Goal: Transaction & Acquisition: Purchase product/service

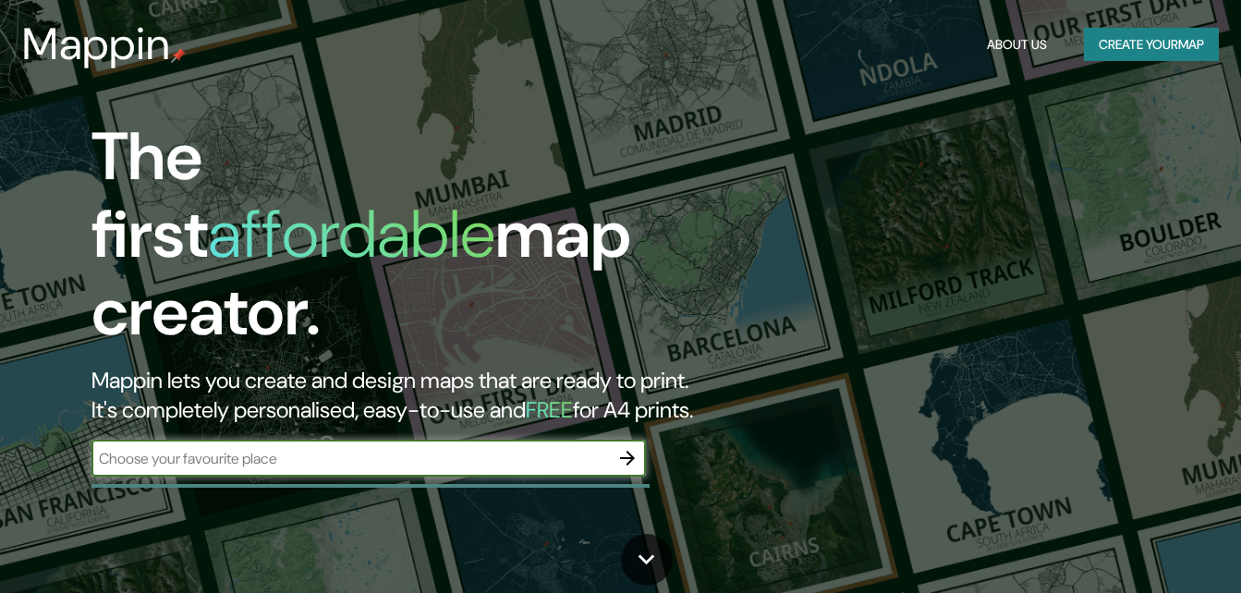
type input "[GEOGRAPHIC_DATA]"
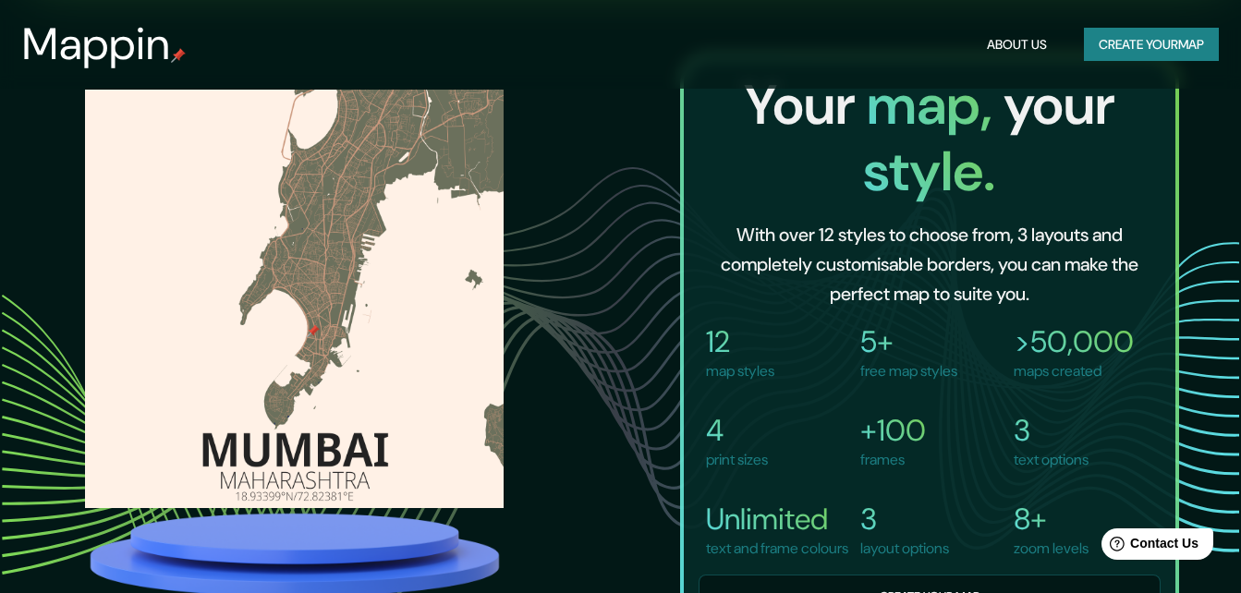
scroll to position [1200, 0]
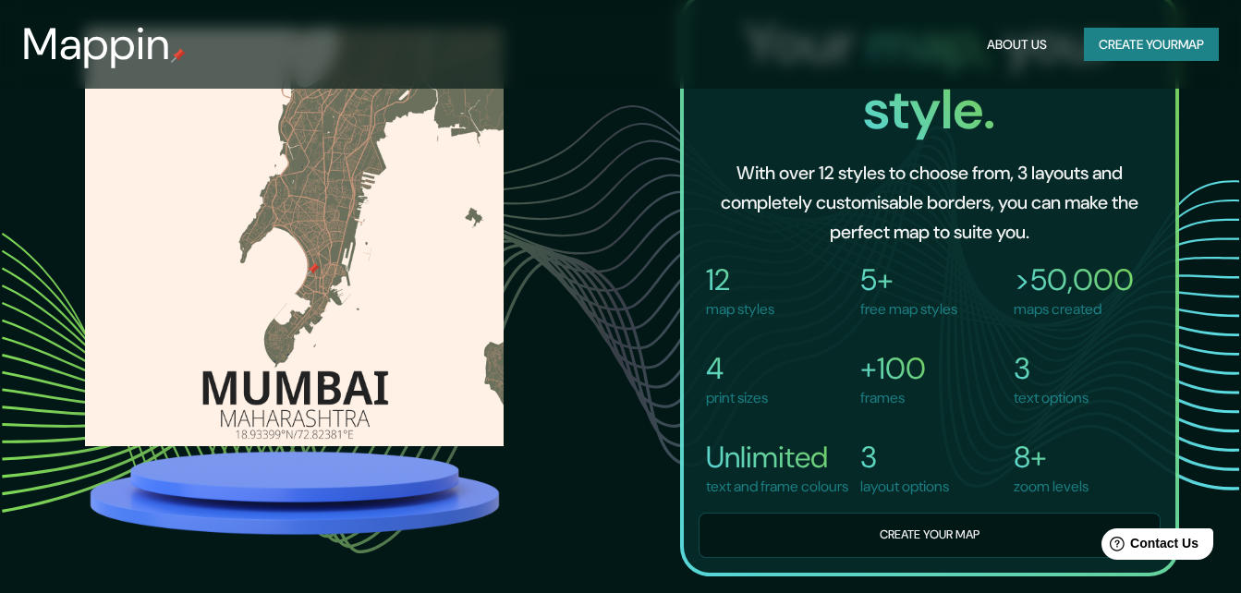
drag, startPoint x: 1230, startPoint y: 335, endPoint x: 1249, endPoint y: 335, distance: 19.4
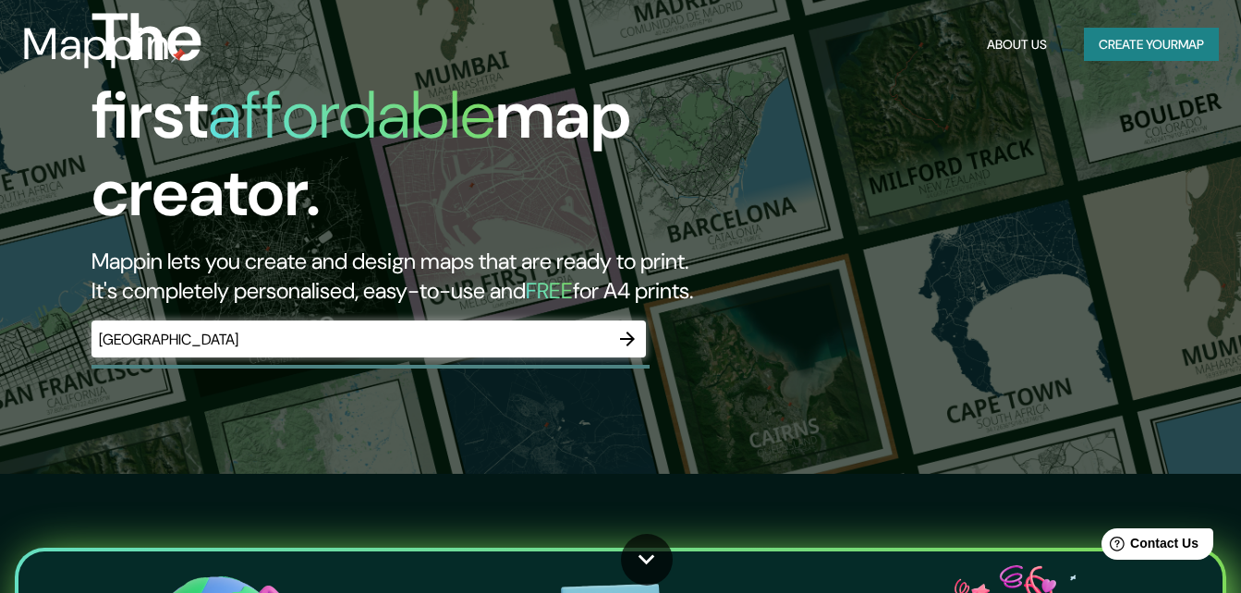
scroll to position [6, 0]
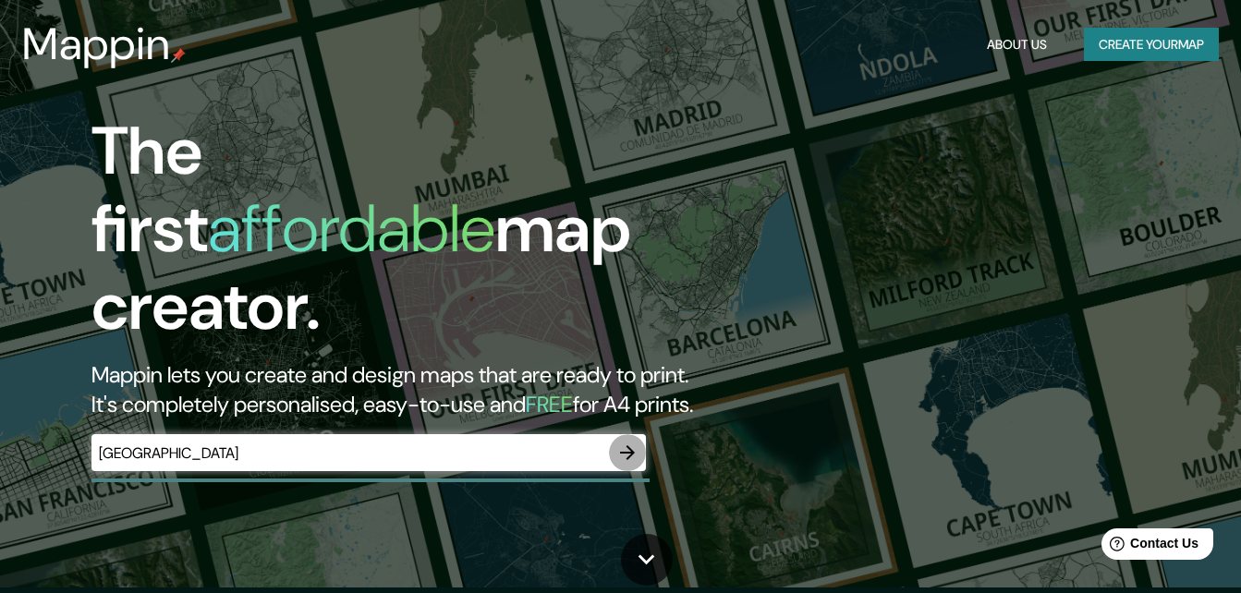
click at [628, 445] on icon "button" at bounding box center [627, 452] width 15 height 15
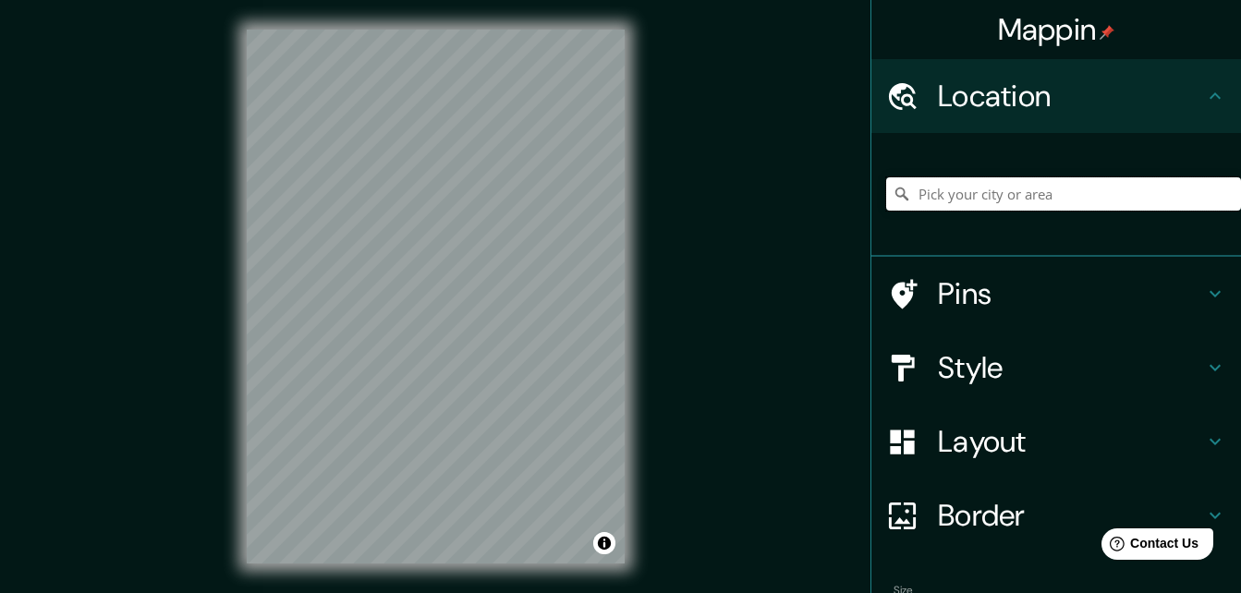
click at [1016, 203] on input "Pick your city or area" at bounding box center [1063, 193] width 355 height 33
click at [977, 197] on input "[GEOGRAPHIC_DATA]" at bounding box center [1063, 193] width 355 height 33
click at [989, 183] on input "[GEOGRAPHIC_DATA], [PERSON_NAME], [GEOGRAPHIC_DATA]" at bounding box center [1063, 193] width 355 height 33
drag, startPoint x: 984, startPoint y: 200, endPoint x: 1115, endPoint y: 177, distance: 133.2
click at [1115, 177] on div "[GEOGRAPHIC_DATA], [PERSON_NAME], [GEOGRAPHIC_DATA]" at bounding box center [1063, 194] width 355 height 92
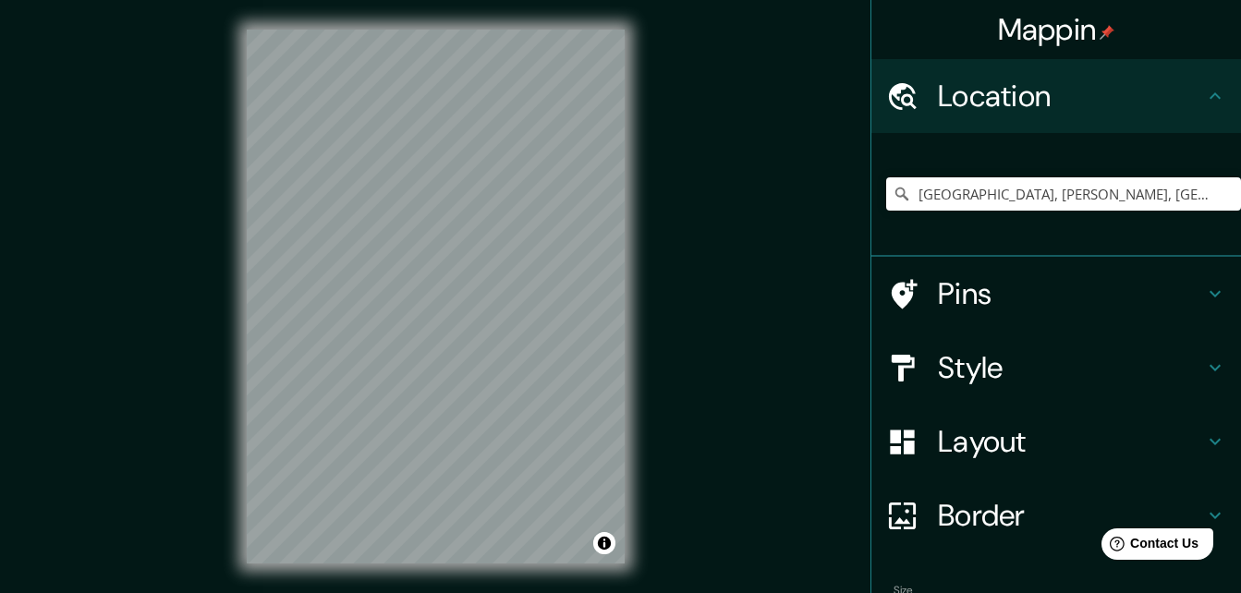
click at [1114, 177] on div "[GEOGRAPHIC_DATA], [PERSON_NAME], [GEOGRAPHIC_DATA]" at bounding box center [1063, 194] width 355 height 92
click at [1184, 191] on input "[GEOGRAPHIC_DATA], [PERSON_NAME], [GEOGRAPHIC_DATA]" at bounding box center [1063, 193] width 355 height 33
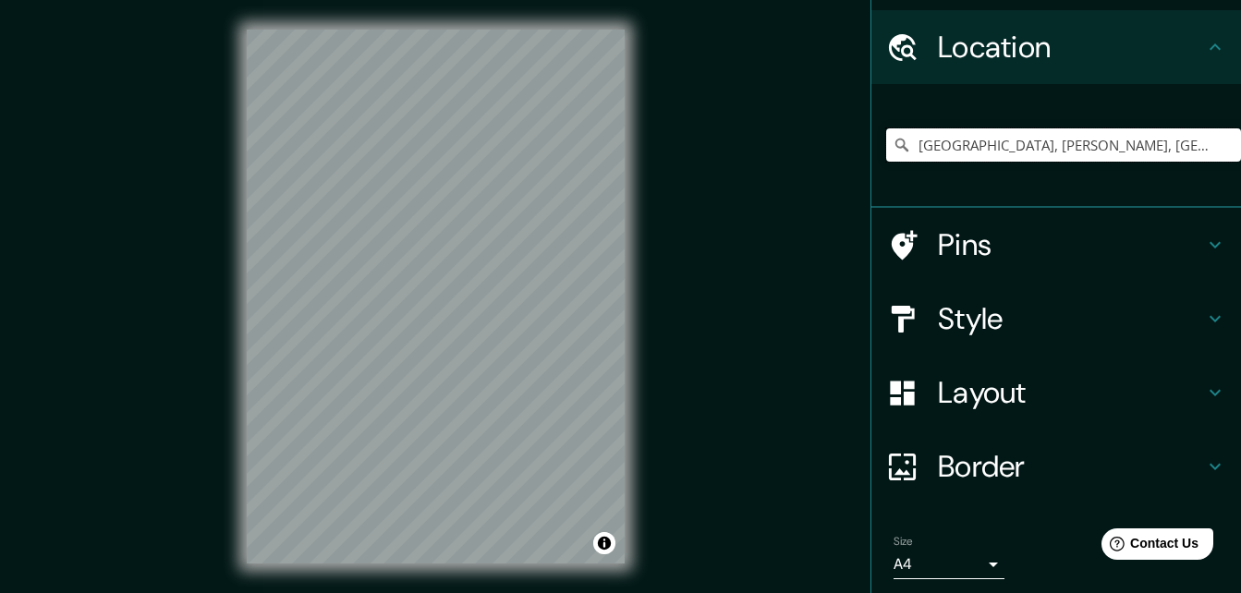
scroll to position [92, 0]
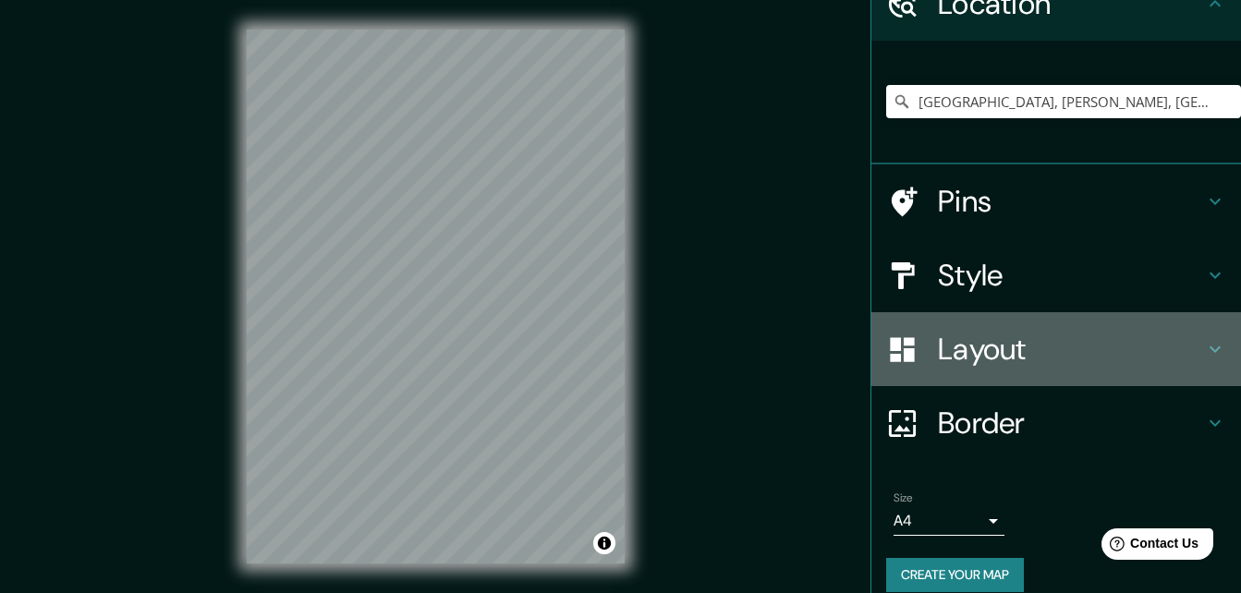
click at [938, 334] on h4 "Layout" at bounding box center [1071, 349] width 266 height 37
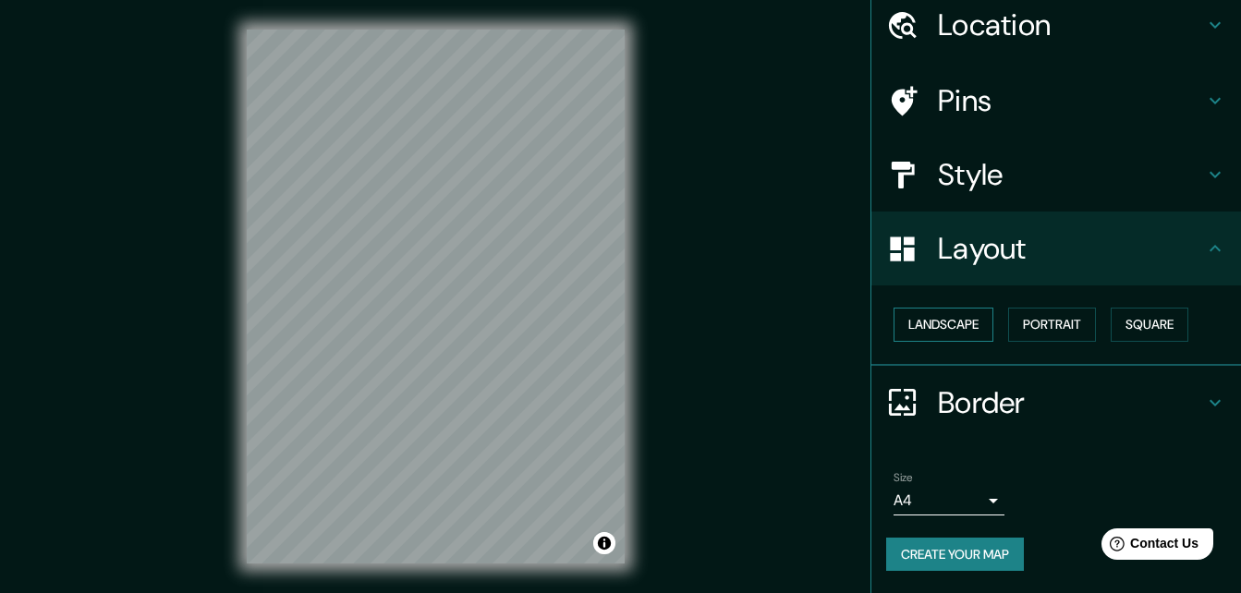
scroll to position [71, 0]
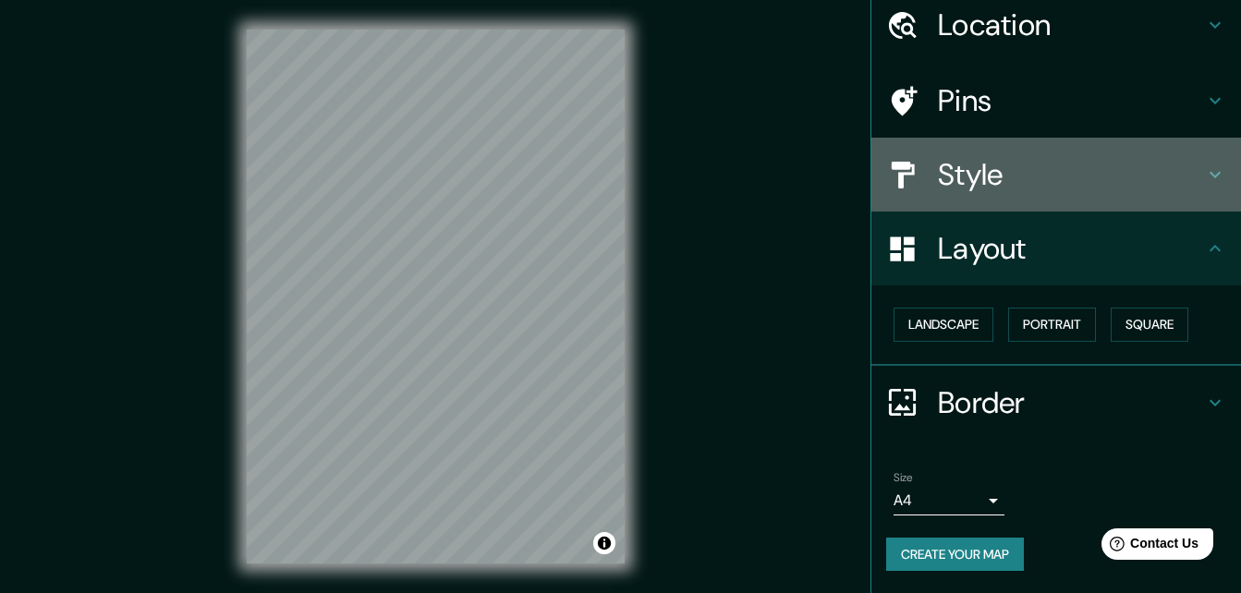
click at [912, 161] on div at bounding box center [912, 175] width 52 height 32
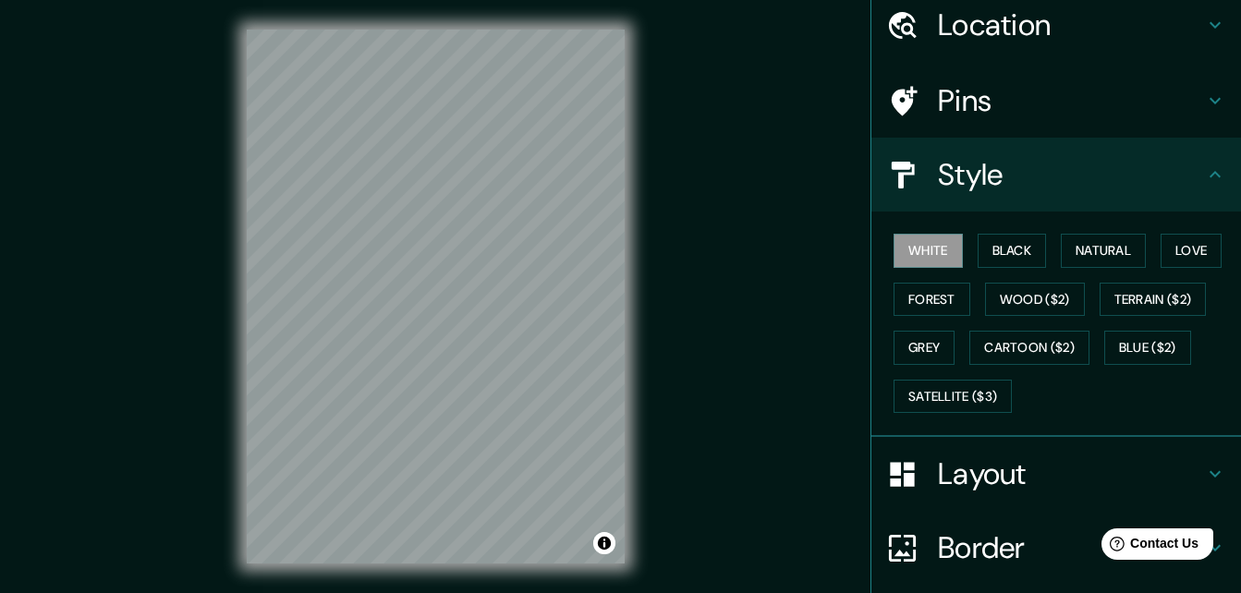
click at [939, 99] on h4 "Pins" at bounding box center [1071, 100] width 266 height 37
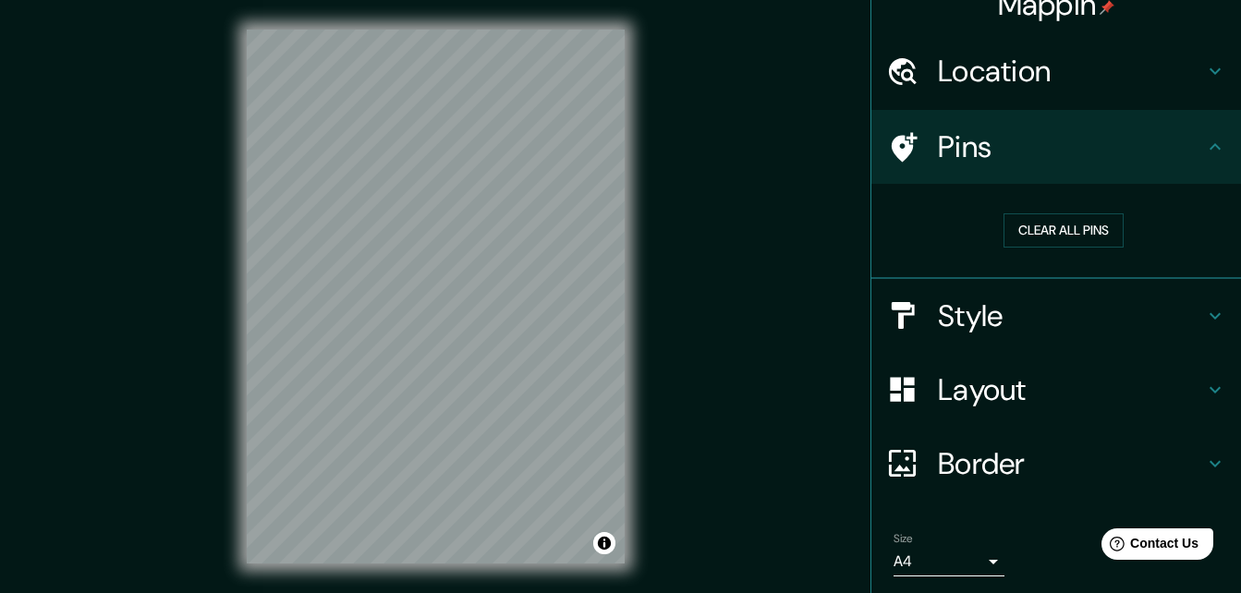
scroll to position [0, 0]
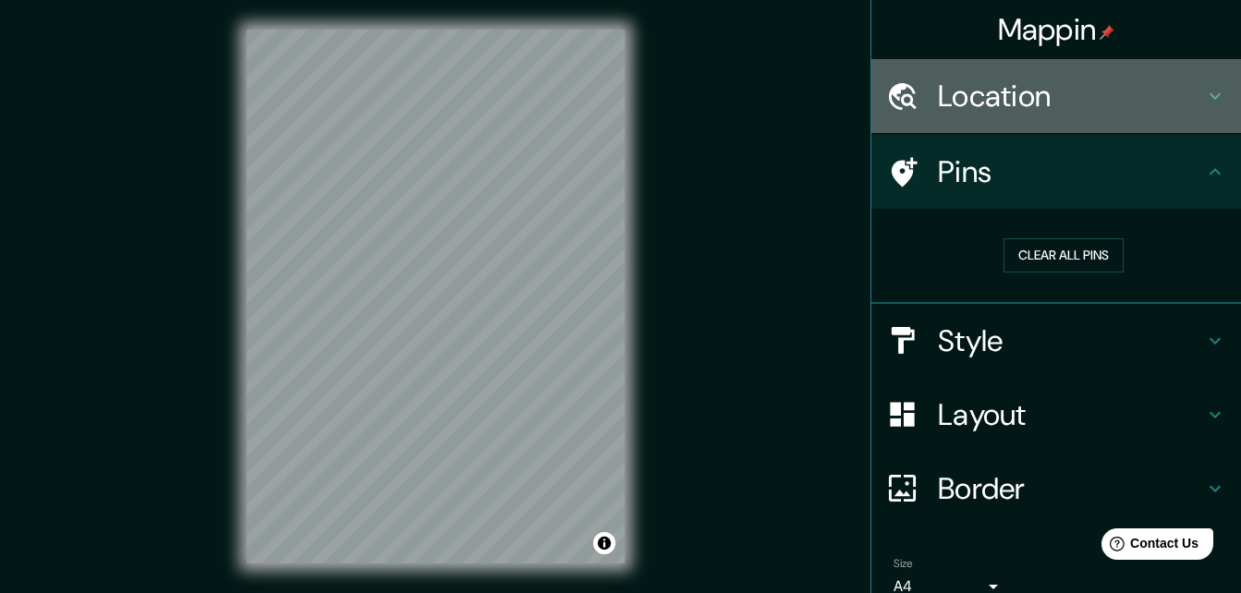
click at [949, 75] on div "Location" at bounding box center [1056, 96] width 370 height 74
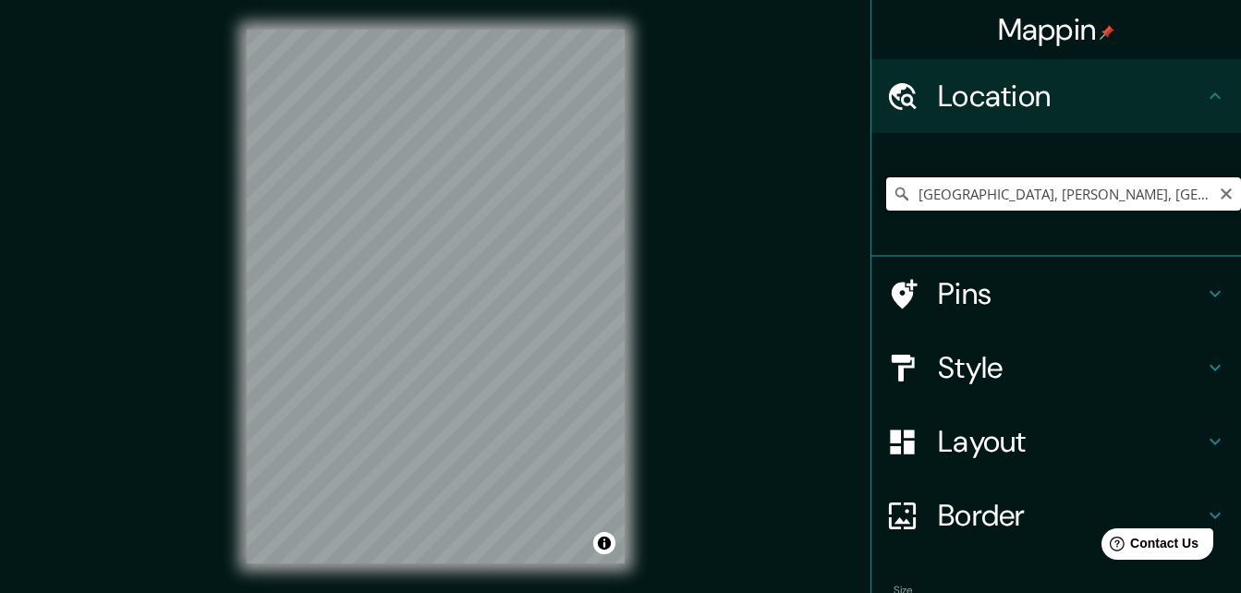
click at [941, 198] on input "[GEOGRAPHIC_DATA], [PERSON_NAME], [GEOGRAPHIC_DATA]" at bounding box center [1063, 193] width 355 height 33
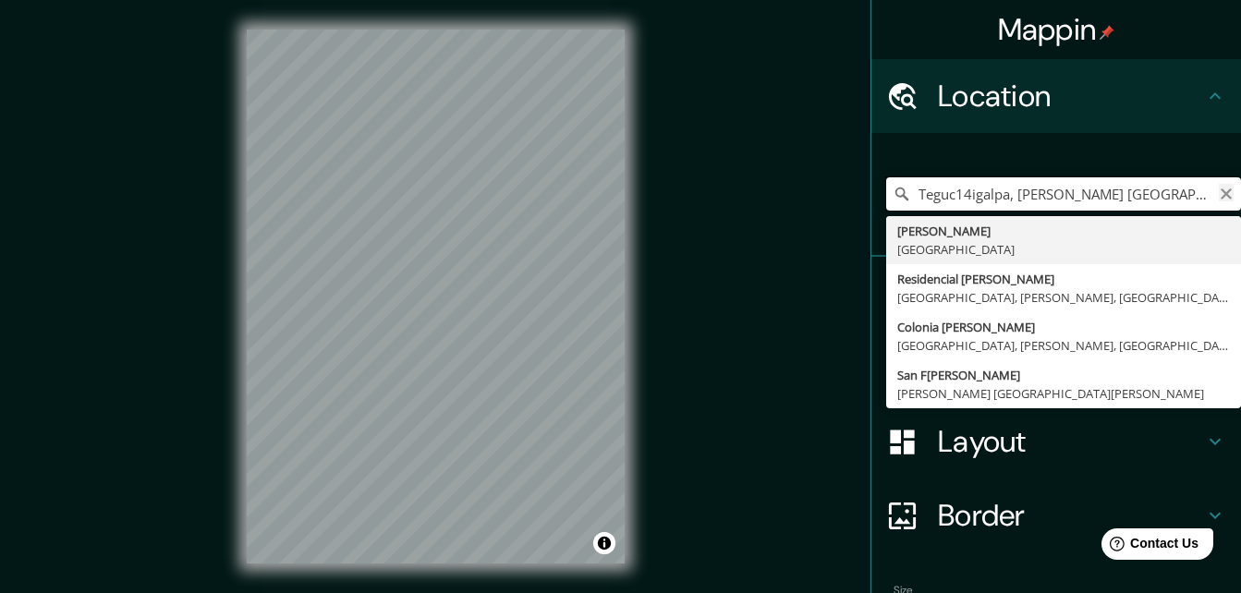
type input "Teguc14igalpa, [PERSON_NAME] [GEOGRAPHIC_DATA]"
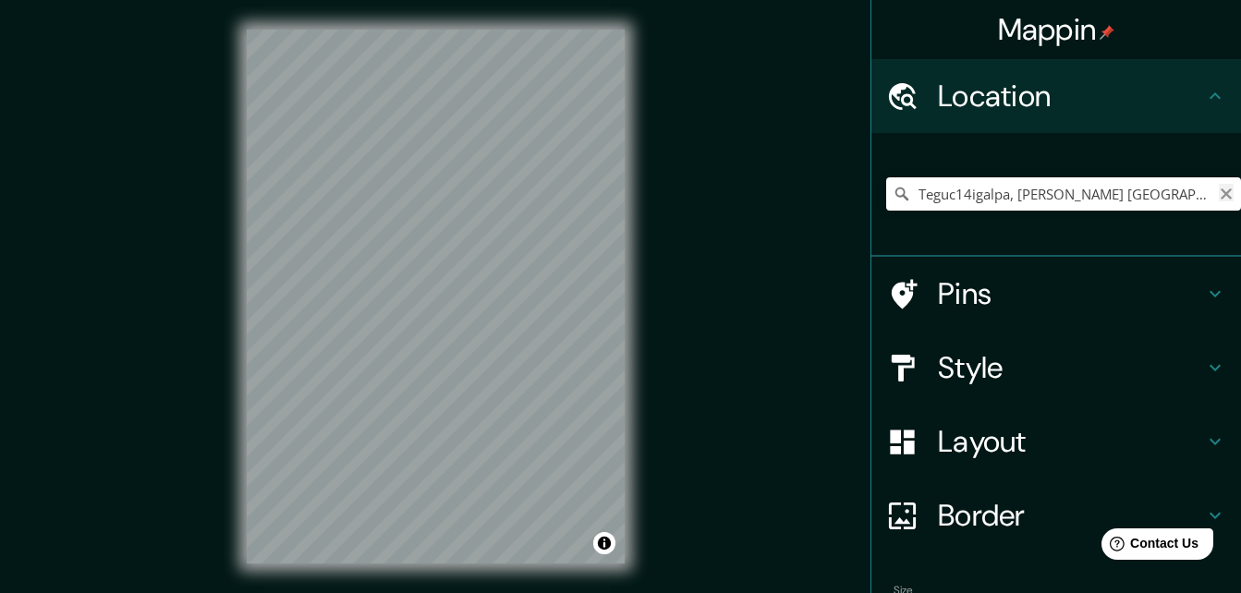
click at [1219, 195] on icon "Clear" at bounding box center [1226, 194] width 15 height 15
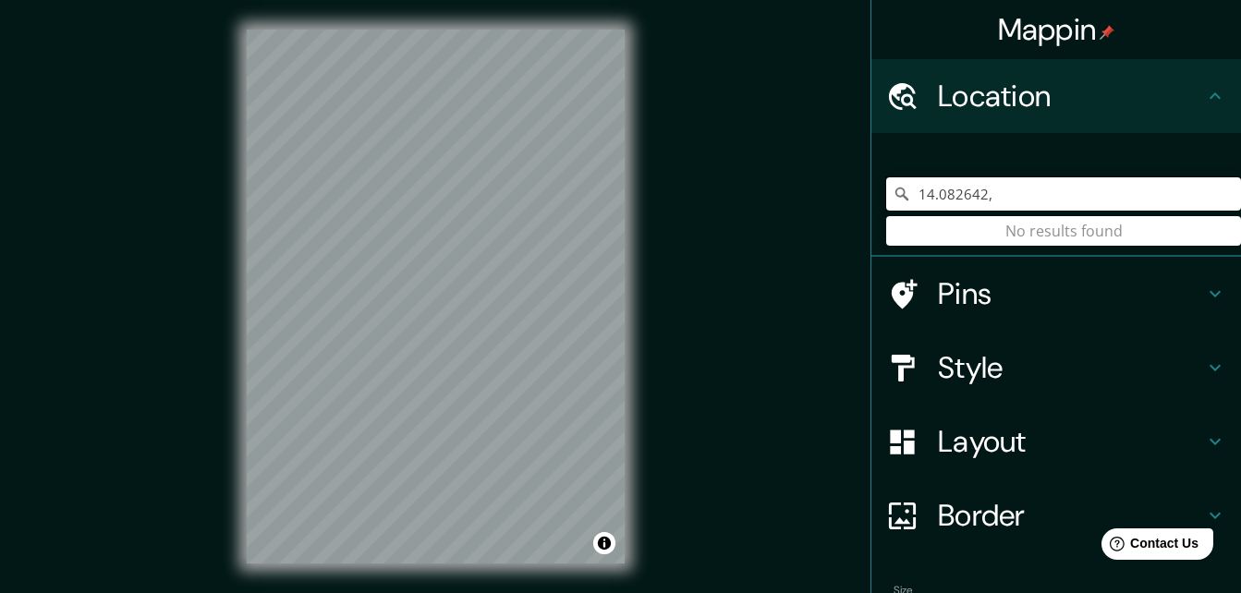
click at [1097, 201] on input "14.082642," at bounding box center [1063, 193] width 355 height 33
type input "1"
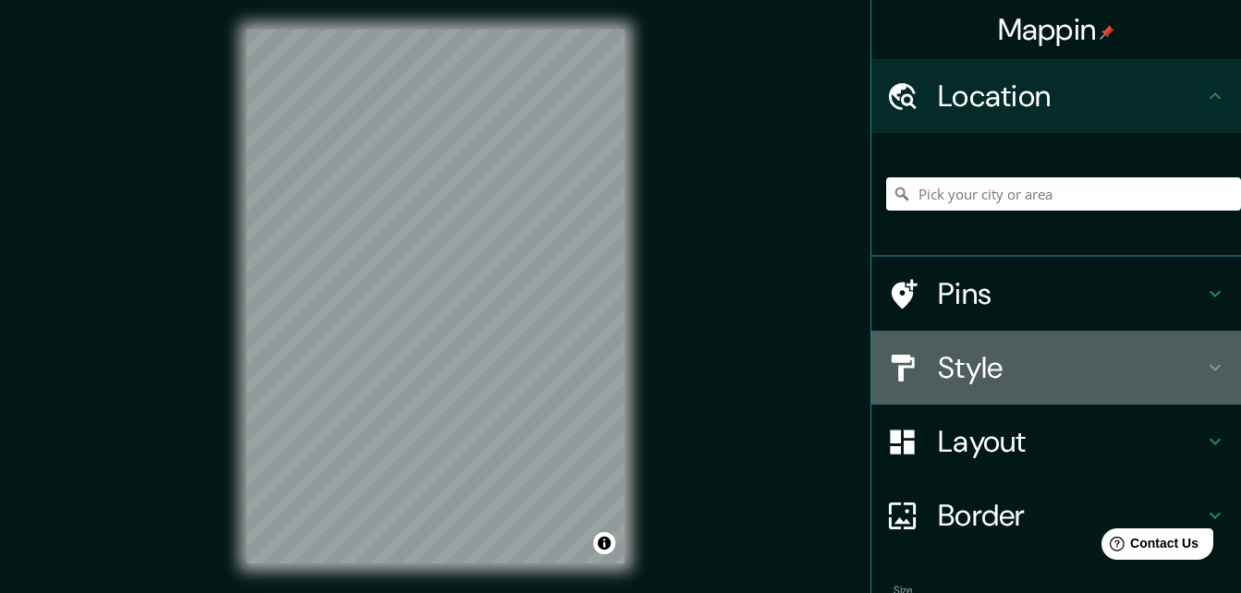
click at [1051, 347] on div "Style" at bounding box center [1056, 368] width 370 height 74
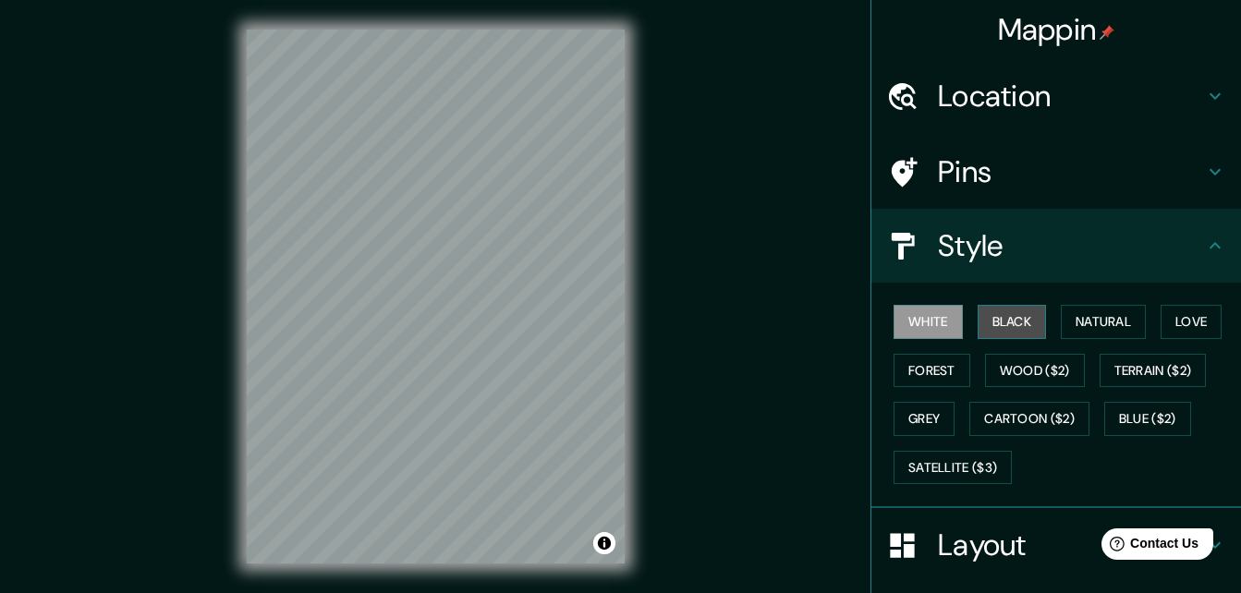
click at [995, 324] on button "Black" at bounding box center [1012, 322] width 69 height 34
click at [921, 324] on button "White" at bounding box center [928, 322] width 69 height 34
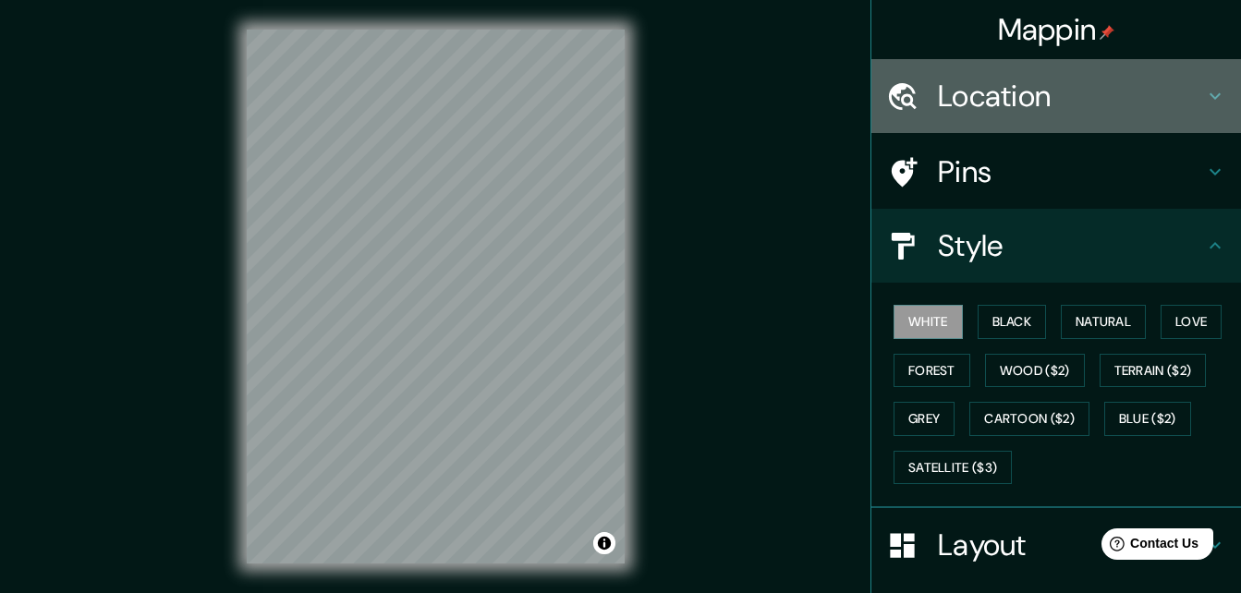
click at [1127, 108] on h4 "Location" at bounding box center [1071, 96] width 266 height 37
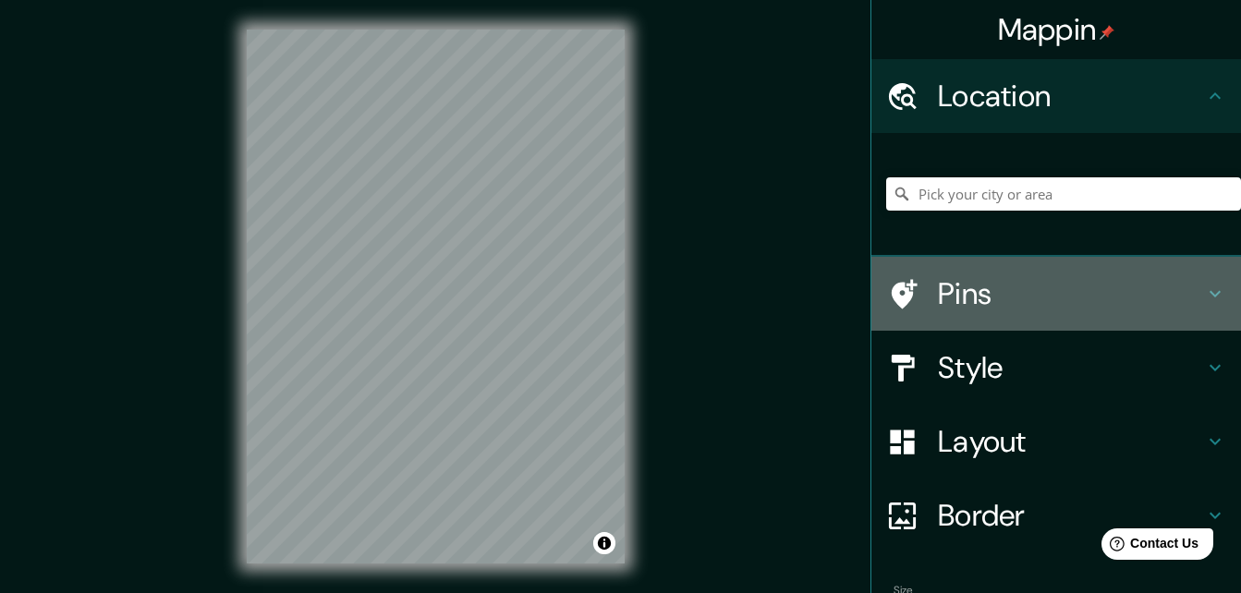
click at [1041, 306] on h4 "Pins" at bounding box center [1071, 293] width 266 height 37
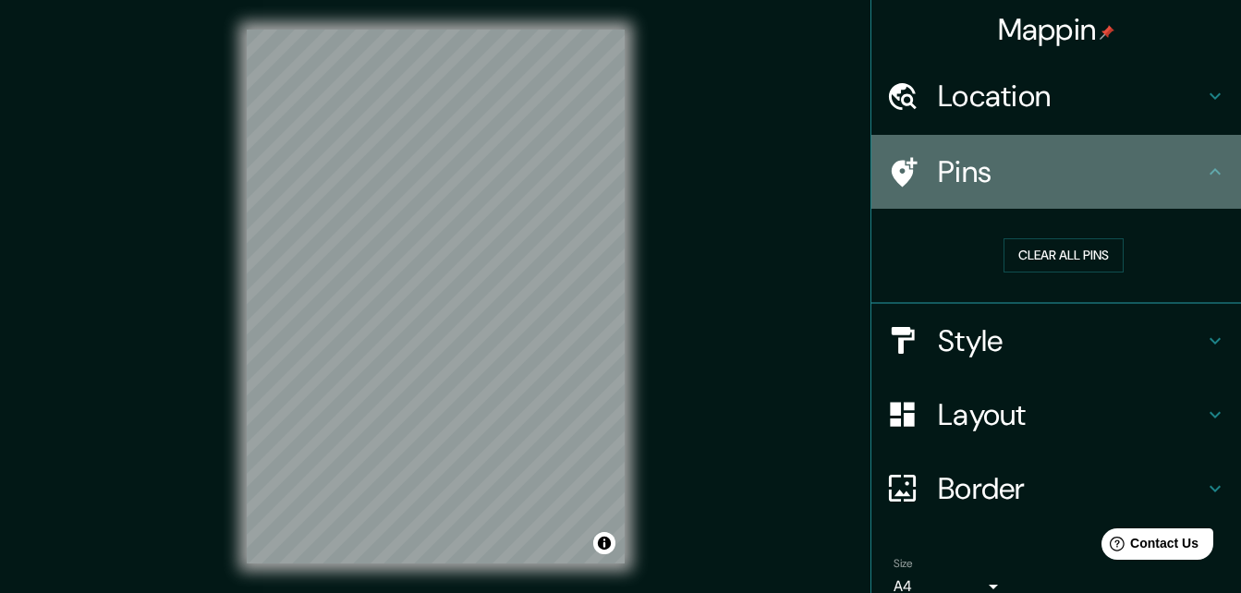
click at [1078, 176] on h4 "Pins" at bounding box center [1071, 171] width 266 height 37
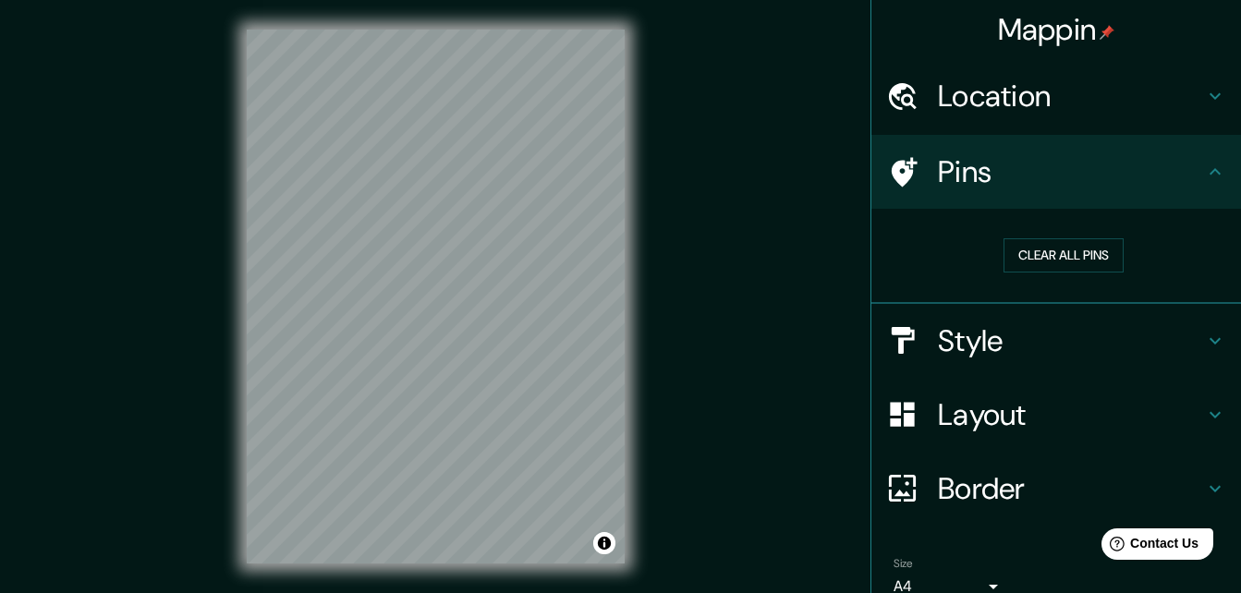
click at [1041, 118] on div "Location" at bounding box center [1056, 96] width 370 height 74
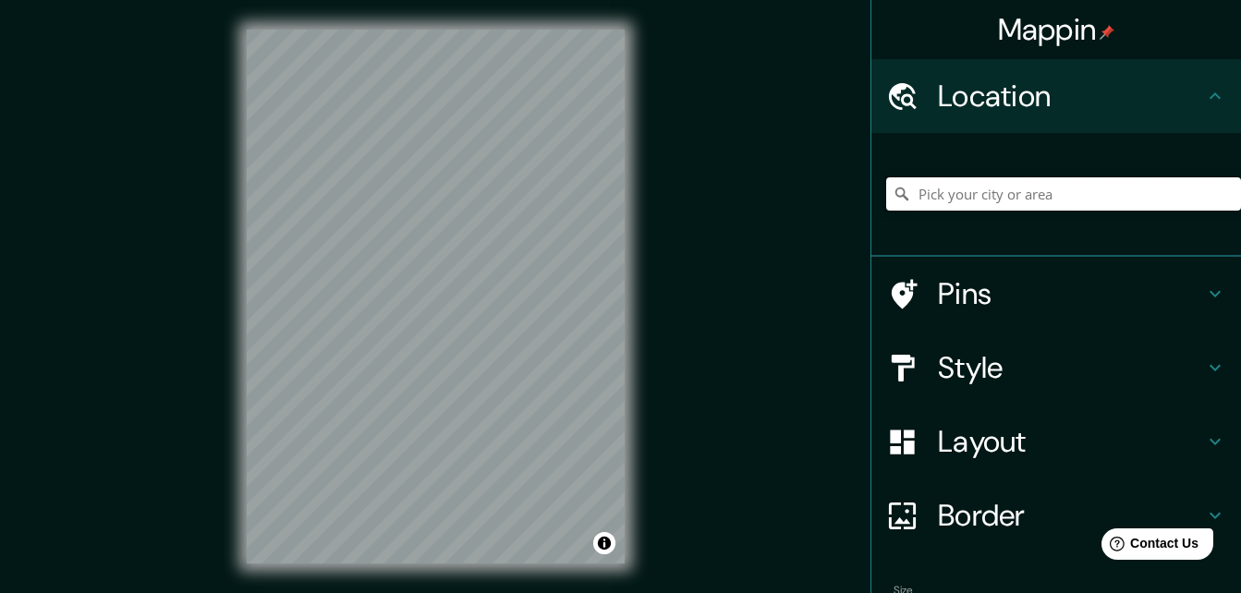
paste input "[GEOGRAPHIC_DATA]"
click at [980, 202] on input "C[PERSON_NAME] [GEOGRAPHIC_DATA], [US_STATE], [GEOGRAPHIC_DATA]" at bounding box center [1063, 193] width 355 height 33
type input "C[PERSON_NAME] [GEOGRAPHIC_DATA], [US_STATE], [GEOGRAPHIC_DATA]"
click at [1221, 193] on icon "Clear" at bounding box center [1226, 194] width 11 height 11
click at [1078, 193] on input "Pick your city or area" at bounding box center [1063, 193] width 355 height 33
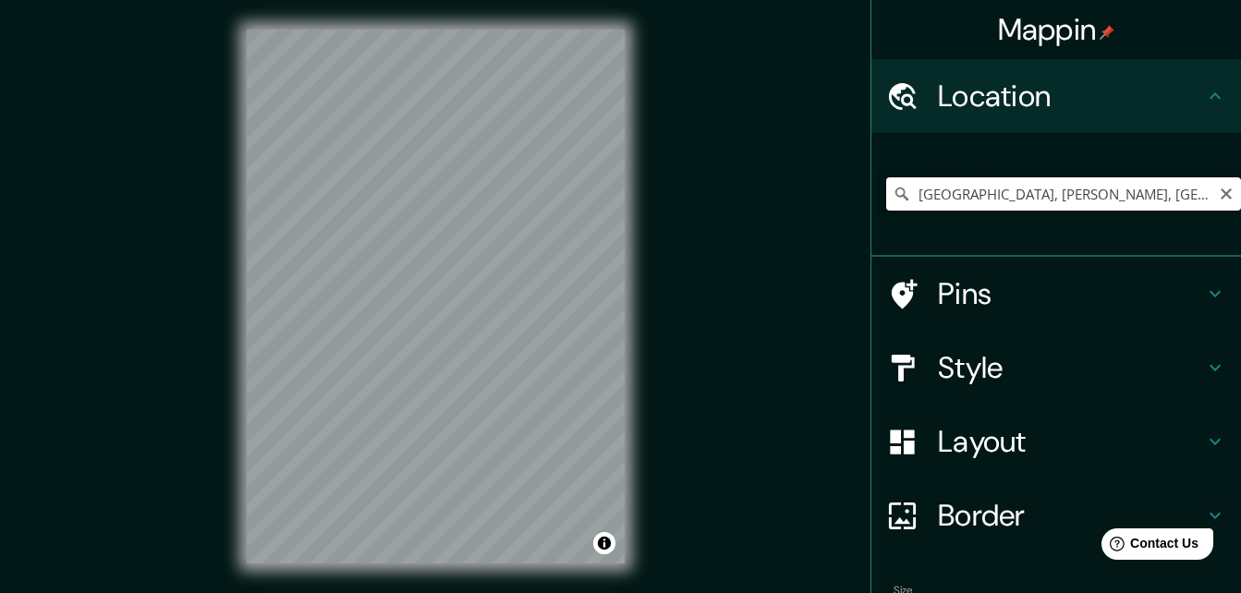
click at [1041, 198] on input "[GEOGRAPHIC_DATA], [PERSON_NAME], [GEOGRAPHIC_DATA]" at bounding box center [1063, 193] width 355 height 33
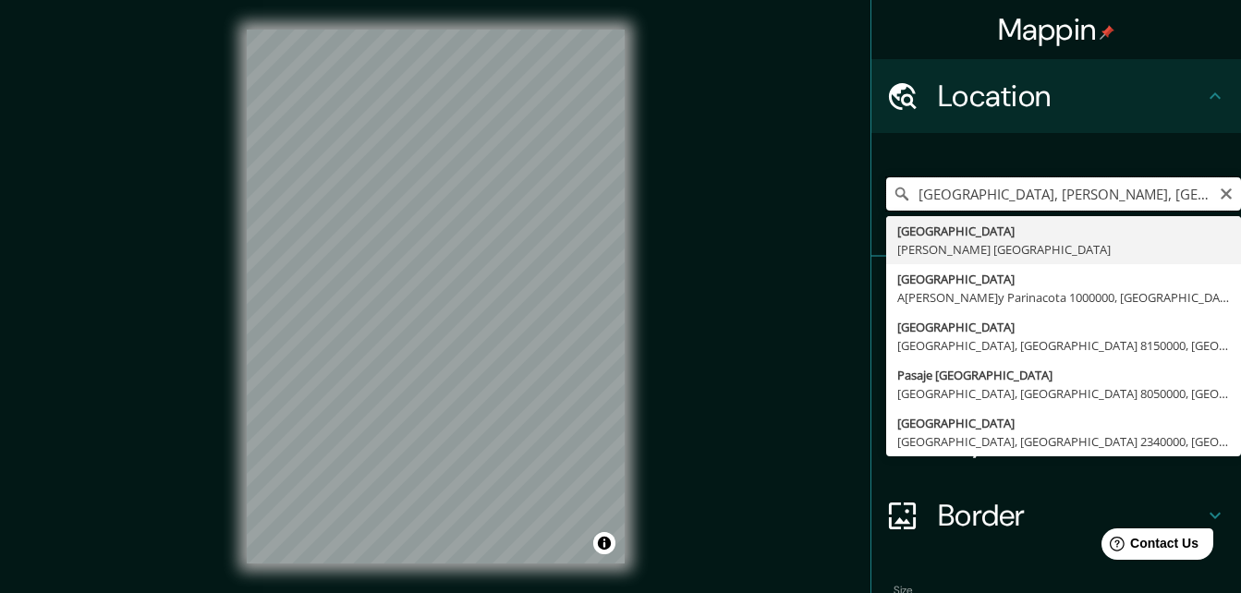
click at [1104, 200] on input "[GEOGRAPHIC_DATA], [PERSON_NAME], [GEOGRAPHIC_DATA]" at bounding box center [1063, 193] width 355 height 33
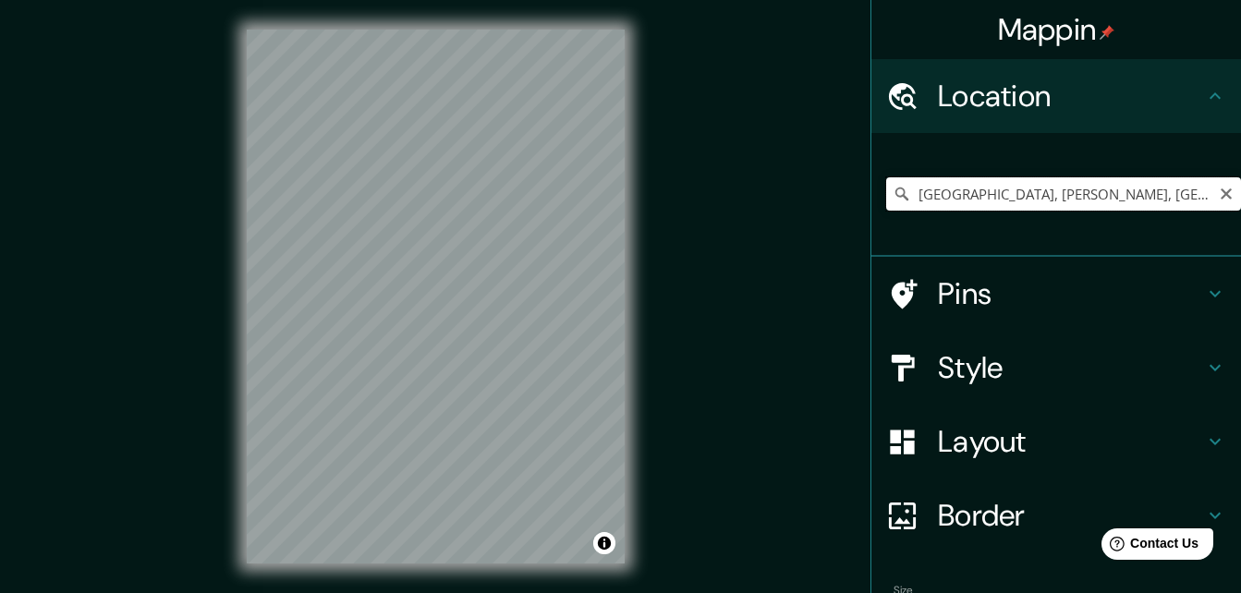
click at [1183, 198] on input "[GEOGRAPHIC_DATA], [PERSON_NAME], [GEOGRAPHIC_DATA]" at bounding box center [1063, 193] width 355 height 33
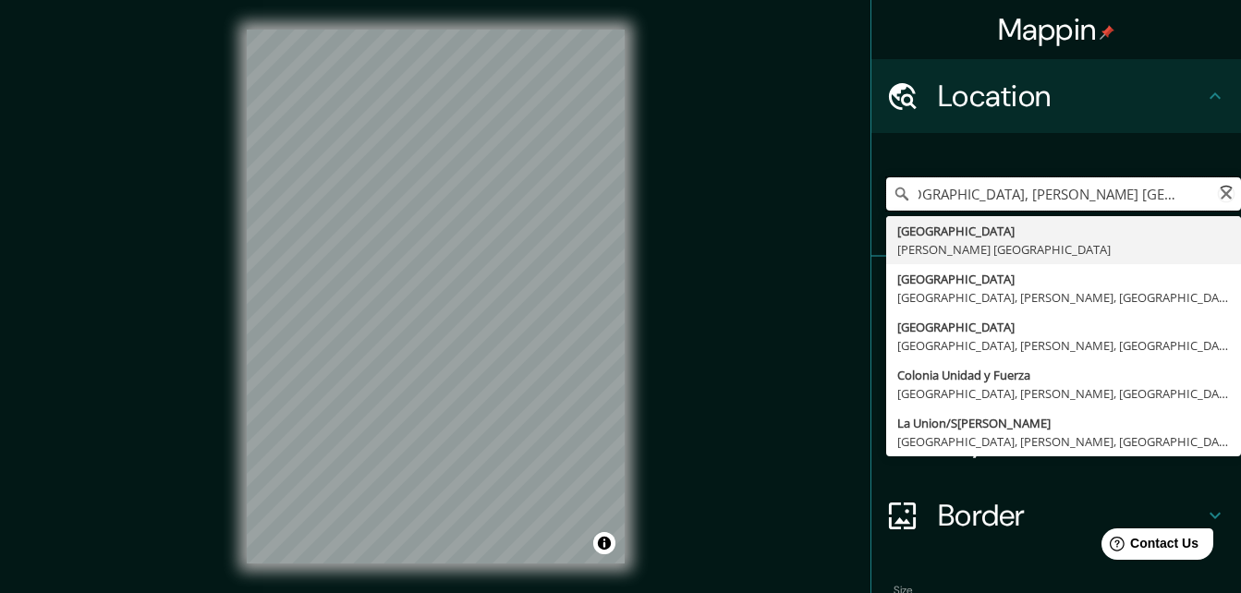
scroll to position [0, 40]
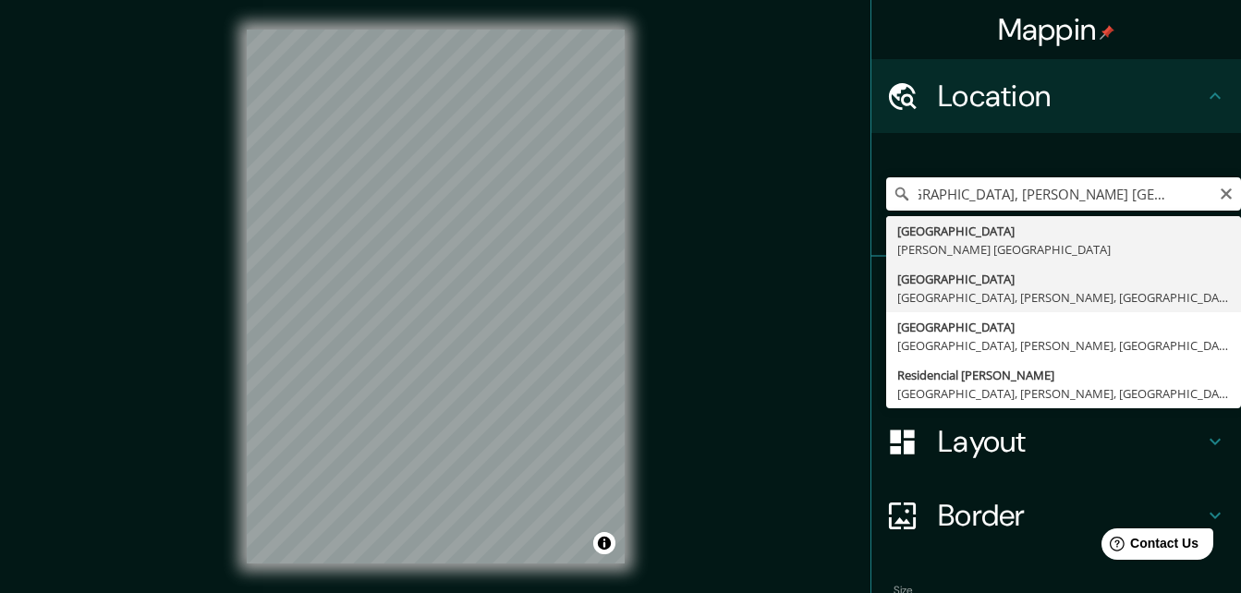
type input "[GEOGRAPHIC_DATA], [GEOGRAPHIC_DATA], [GEOGRAPHIC_DATA][PERSON_NAME] [GEOGRAPHI…"
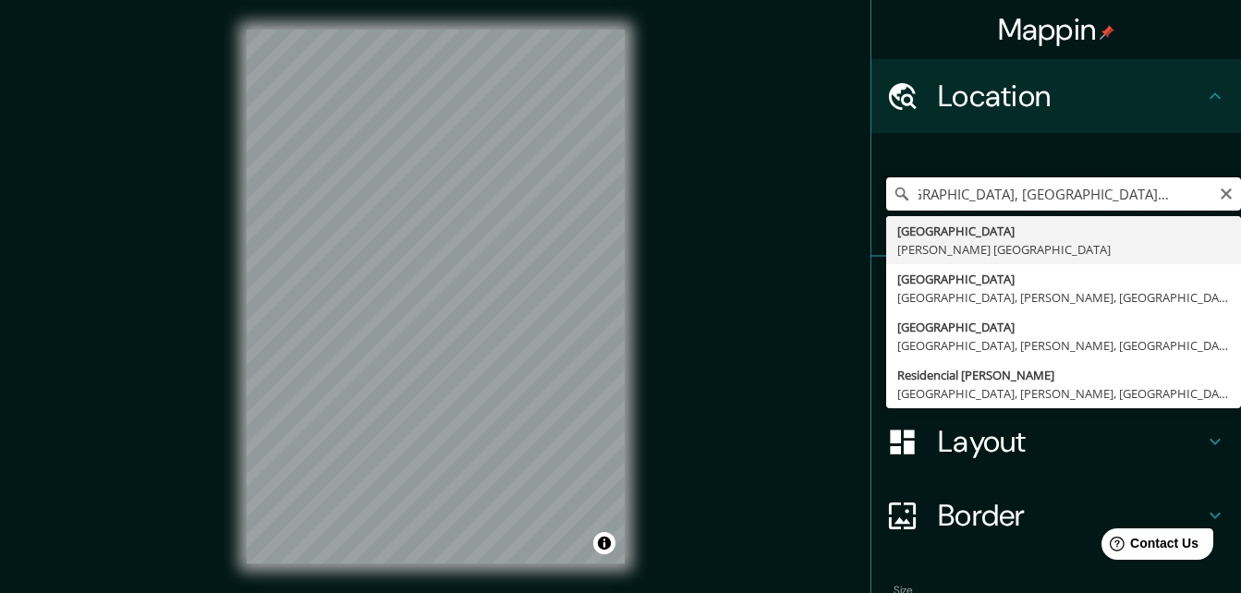
scroll to position [0, 0]
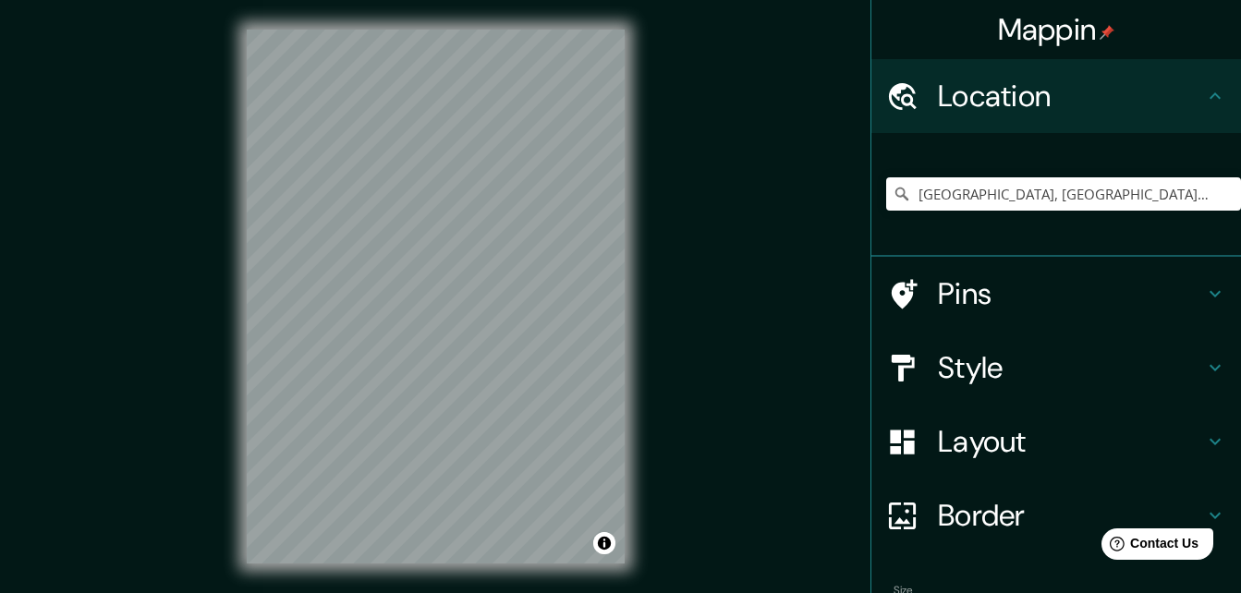
click at [959, 296] on h4 "Pins" at bounding box center [1071, 293] width 266 height 37
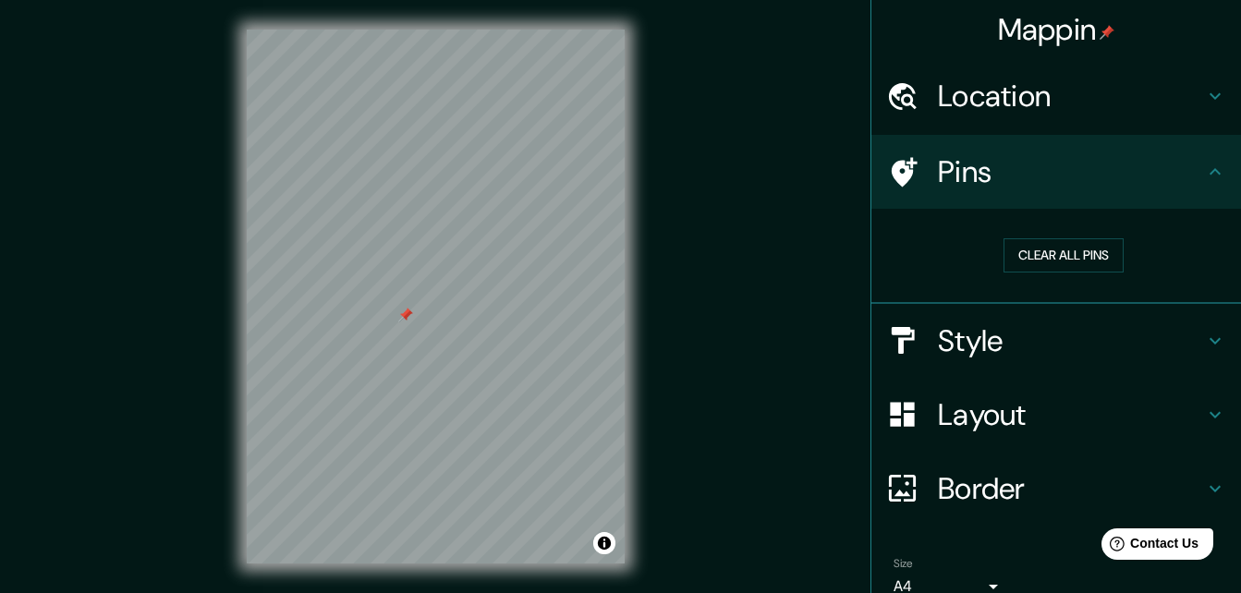
click at [403, 314] on div at bounding box center [405, 315] width 15 height 15
click at [438, 334] on div at bounding box center [436, 328] width 15 height 15
click at [968, 344] on h4 "Style" at bounding box center [1071, 341] width 266 height 37
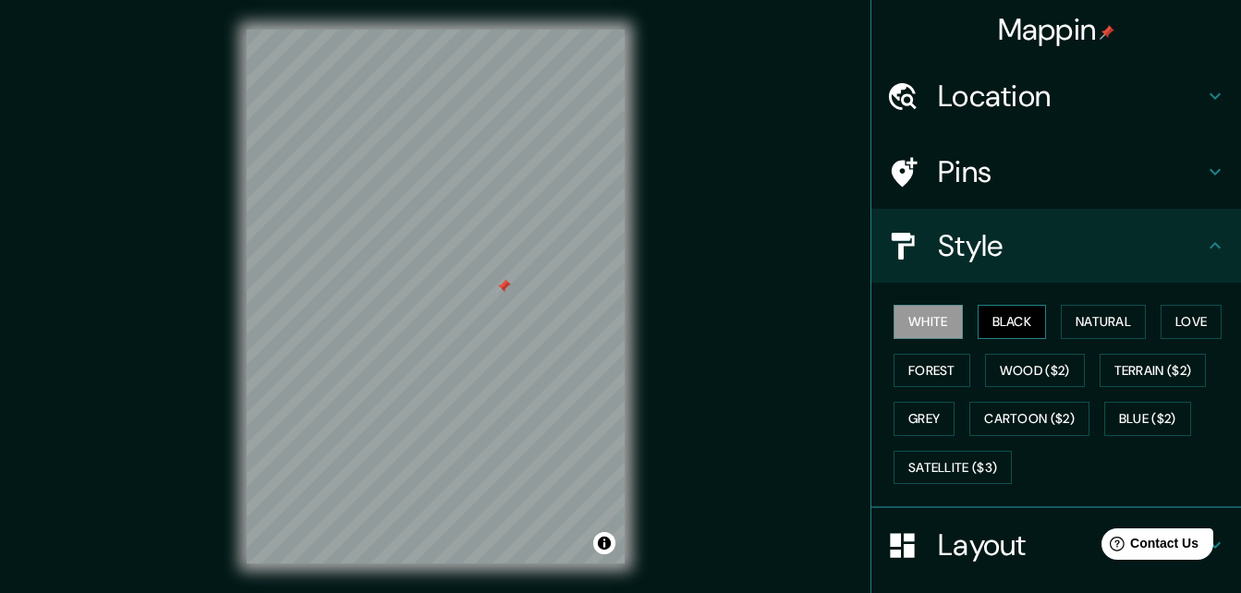
click at [1018, 318] on button "Black" at bounding box center [1012, 322] width 69 height 34
click at [925, 327] on button "White" at bounding box center [928, 322] width 69 height 34
click at [1095, 325] on button "Natural" at bounding box center [1103, 322] width 85 height 34
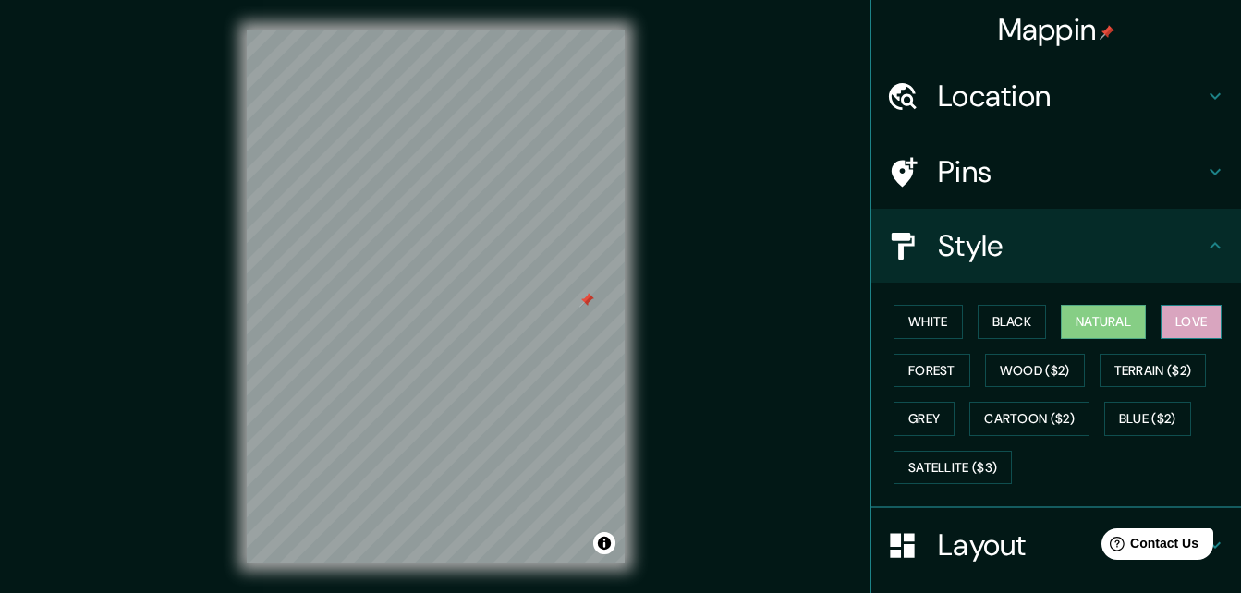
click at [1205, 324] on button "Love" at bounding box center [1191, 322] width 61 height 34
click at [901, 371] on button "Forest" at bounding box center [932, 371] width 77 height 34
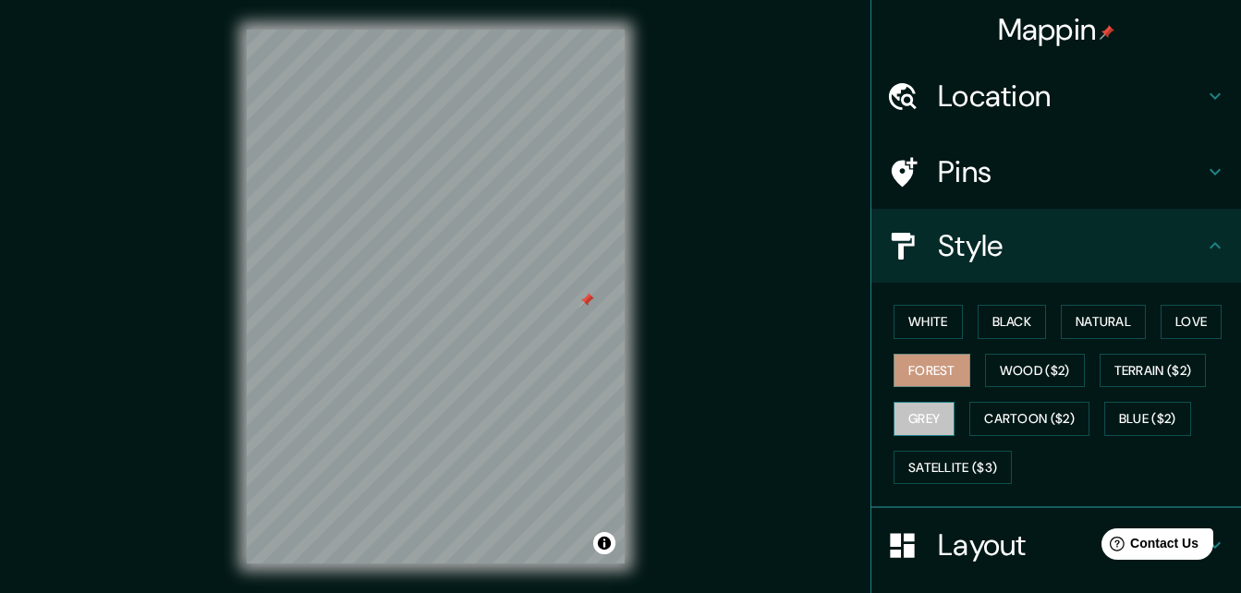
click at [926, 428] on button "Grey" at bounding box center [924, 419] width 61 height 34
click at [454, 379] on div at bounding box center [455, 376] width 15 height 15
click at [968, 113] on h4 "Location" at bounding box center [1071, 96] width 266 height 37
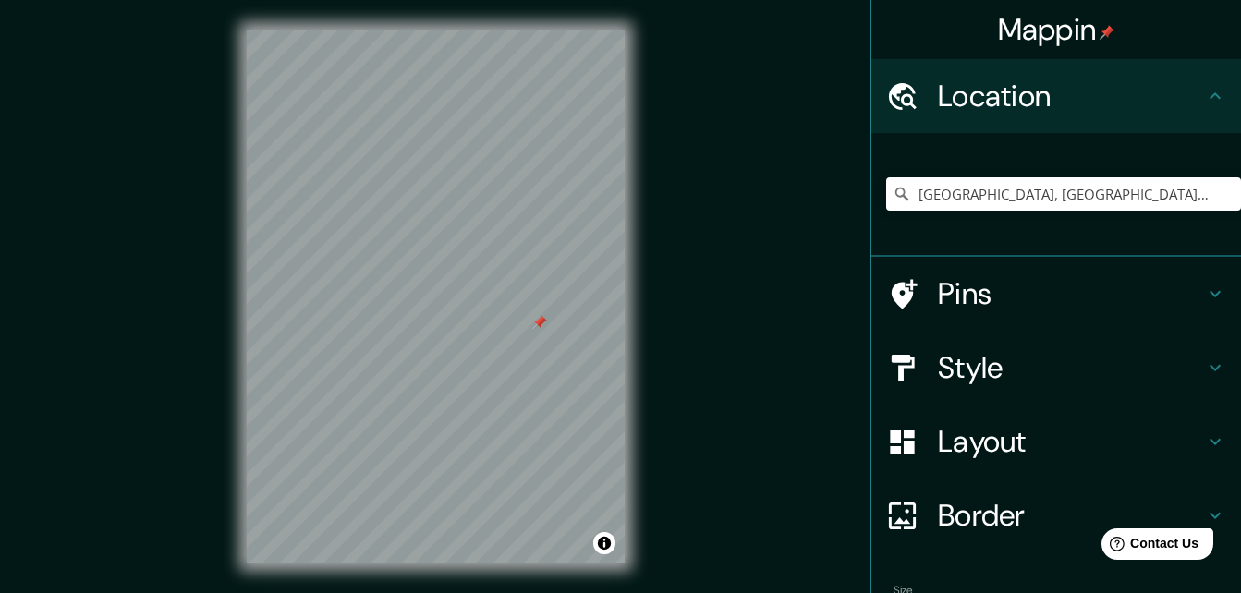
click at [1017, 306] on h4 "Pins" at bounding box center [1071, 293] width 266 height 37
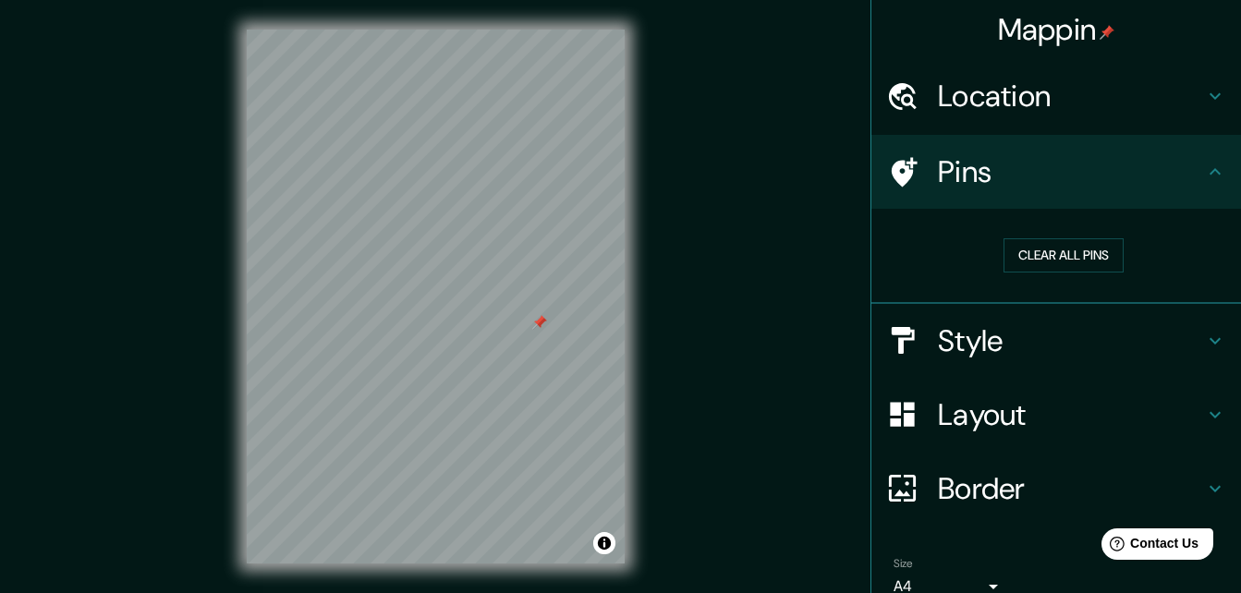
click at [982, 346] on h4 "Style" at bounding box center [1071, 341] width 266 height 37
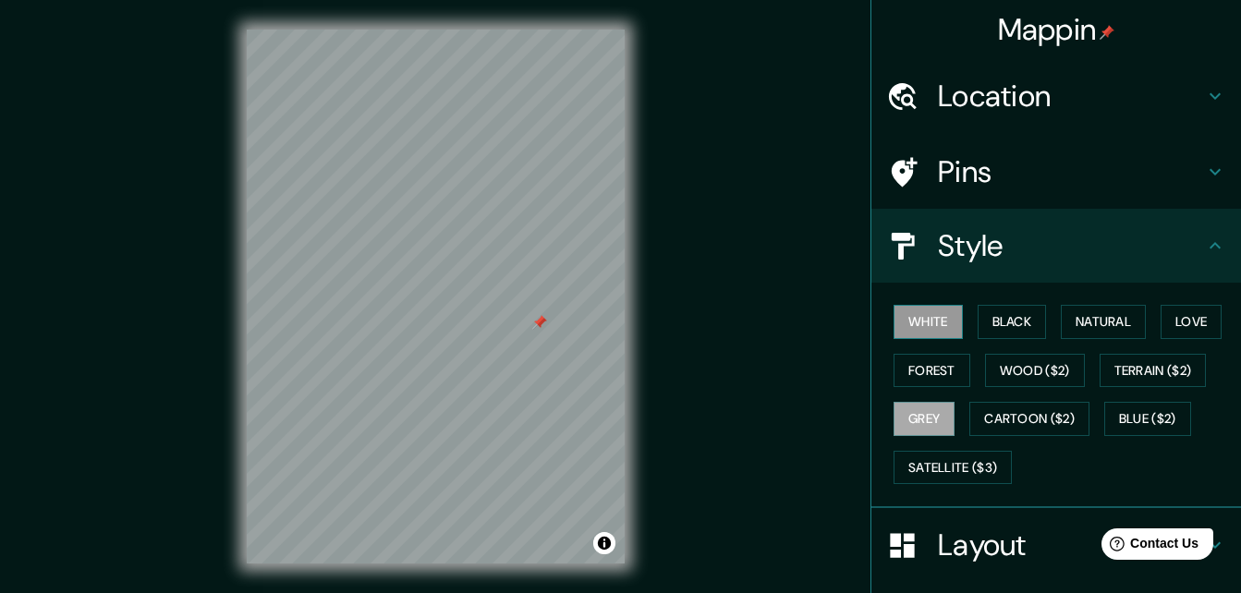
click at [918, 325] on button "White" at bounding box center [928, 322] width 69 height 34
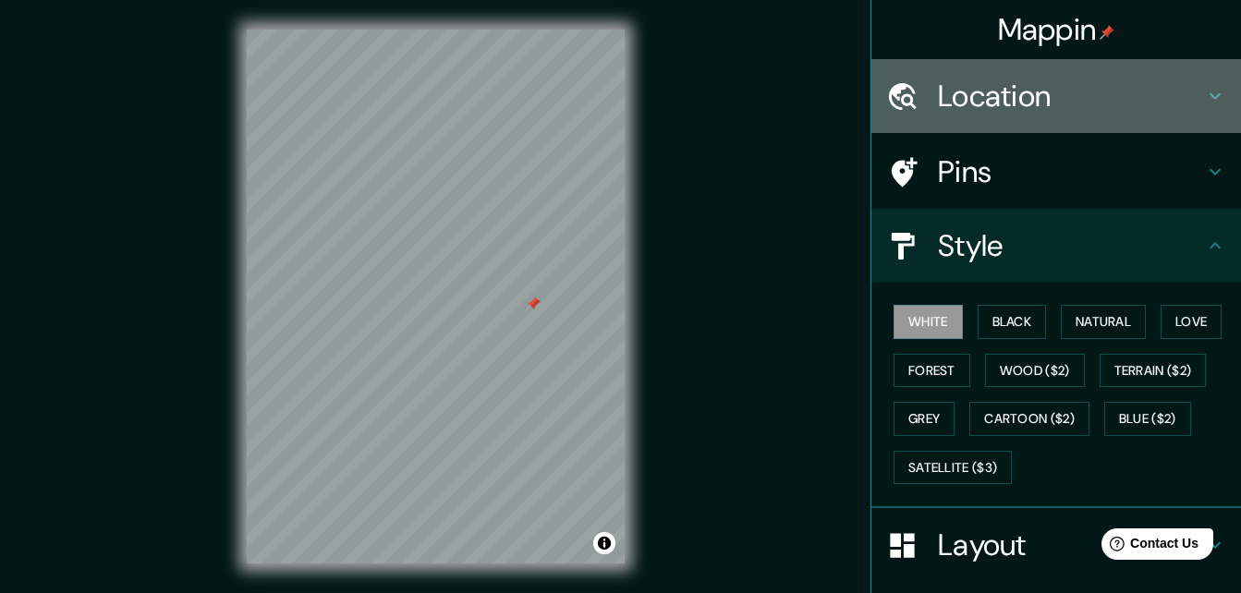
click at [889, 92] on icon at bounding box center [903, 95] width 28 height 27
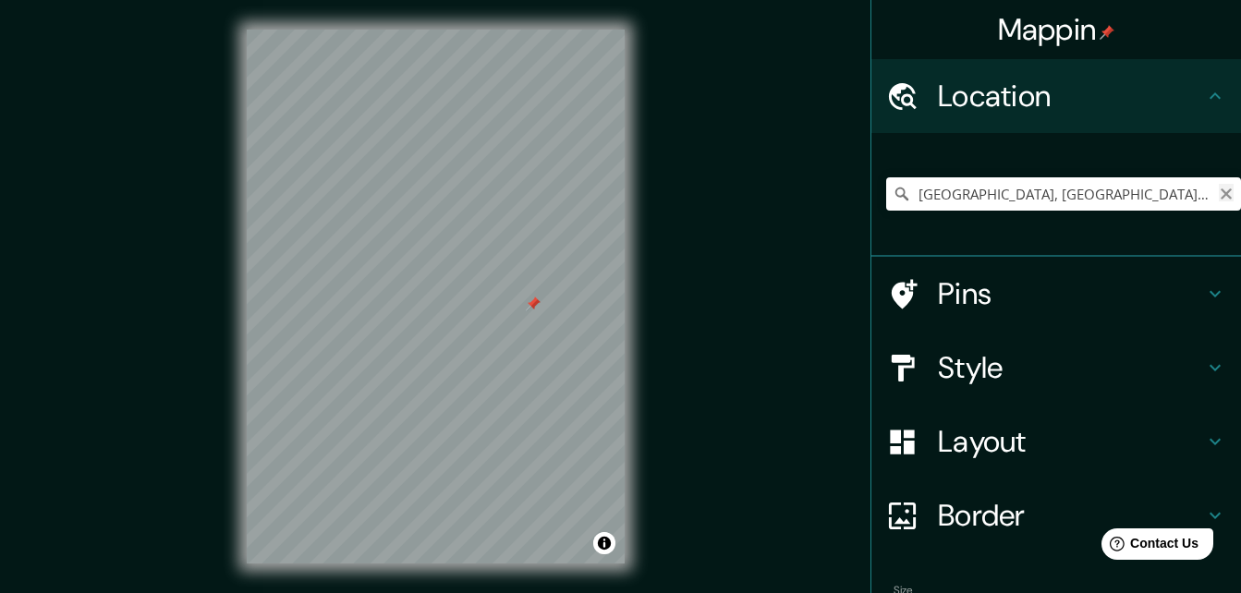
click at [1221, 193] on icon "Clear" at bounding box center [1226, 194] width 11 height 11
click at [360, 433] on div "© Mapbox © OpenStreetMap Improve this map" at bounding box center [435, 296] width 437 height 593
click at [980, 180] on input "Barrio S[PERSON_NAME][GEOGRAPHIC_DATA], [GEOGRAPHIC_DATA], [GEOGRAPHIC_DATA]" at bounding box center [1063, 193] width 355 height 33
click at [1046, 189] on input "Barrio S[PERSON_NAME][GEOGRAPHIC_DATA], [GEOGRAPHIC_DATA], [GEOGRAPHIC_DATA]" at bounding box center [1063, 193] width 355 height 33
click at [893, 198] on icon at bounding box center [902, 194] width 18 height 18
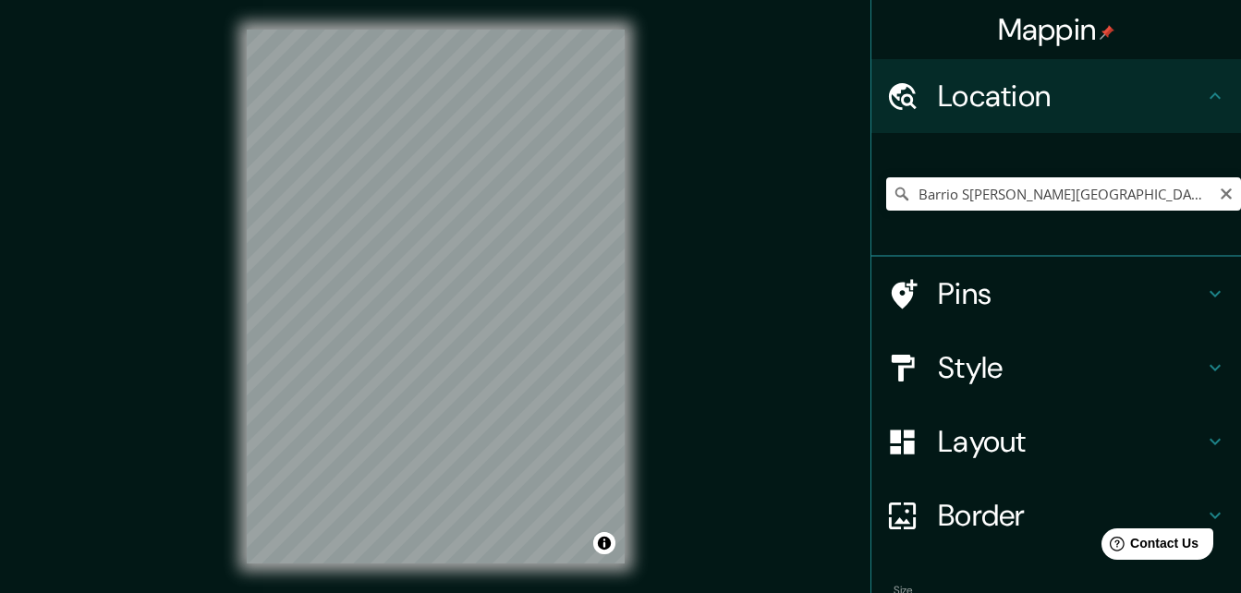
click at [893, 185] on icon at bounding box center [902, 194] width 18 height 18
click at [968, 196] on input "Barrio S[PERSON_NAME][GEOGRAPHIC_DATA], [GEOGRAPHIC_DATA], [GEOGRAPHIC_DATA]" at bounding box center [1063, 193] width 355 height 33
drag, startPoint x: 1093, startPoint y: 198, endPoint x: 901, endPoint y: 216, distance: 193.1
click at [901, 216] on div "Barrio S[PERSON_NAME][GEOGRAPHIC_DATA], [GEOGRAPHIC_DATA], [GEOGRAPHIC_DATA]" at bounding box center [1063, 194] width 355 height 92
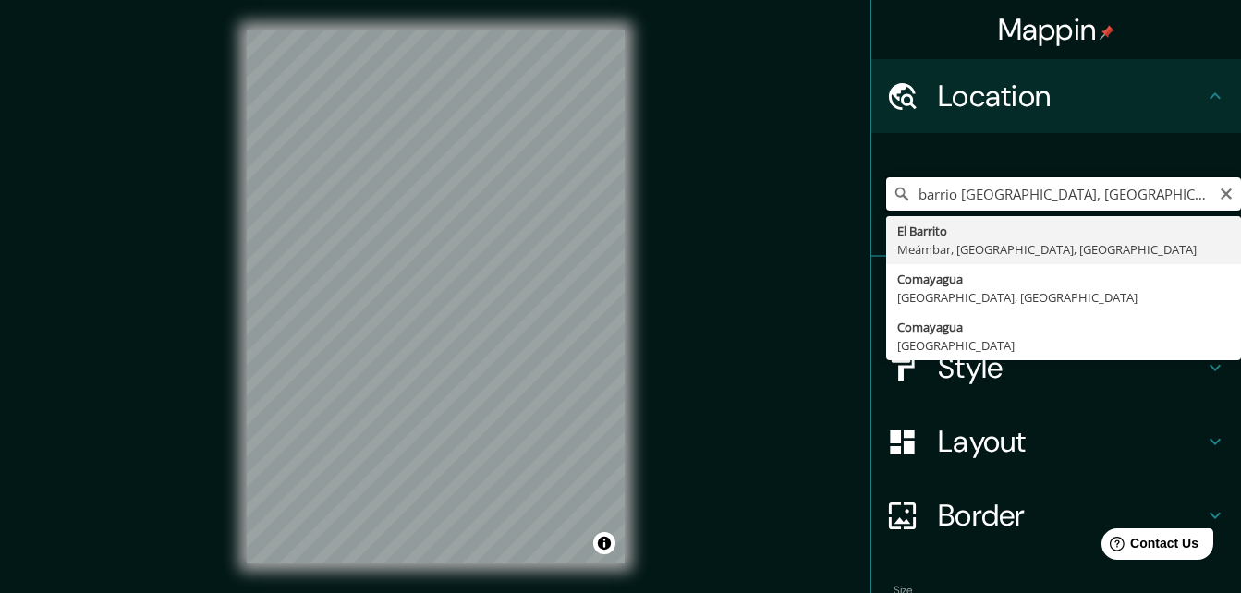
drag, startPoint x: 1151, startPoint y: 191, endPoint x: 908, endPoint y: 217, distance: 244.4
type input "El Barrito, [GEOGRAPHIC_DATA], [GEOGRAPHIC_DATA], [GEOGRAPHIC_DATA]"
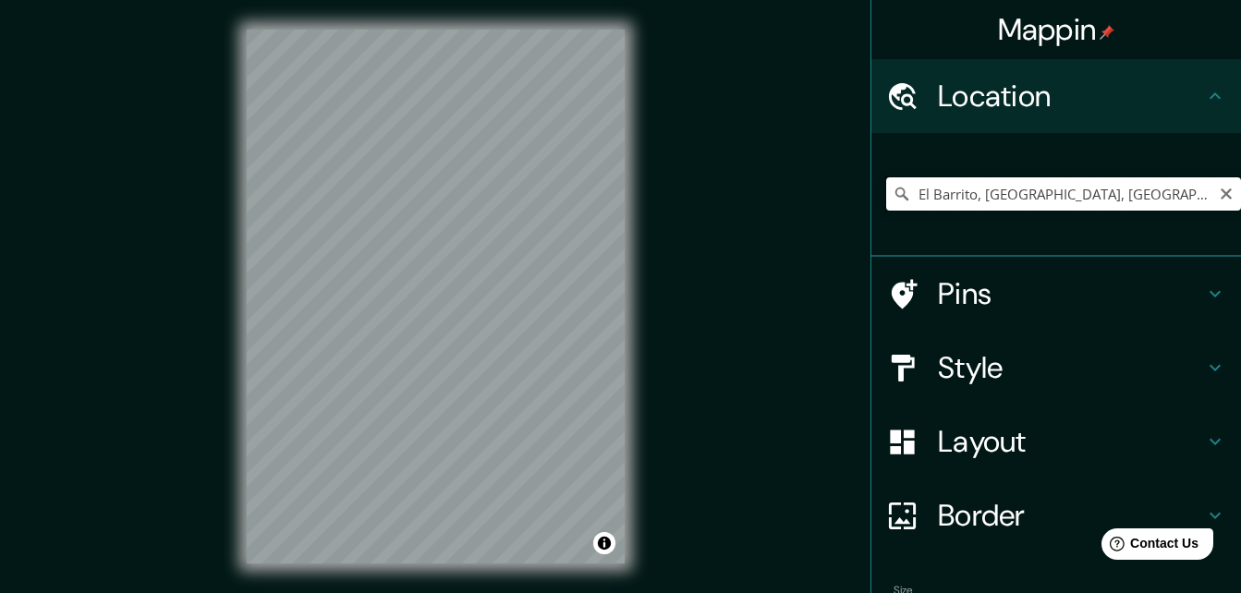
click at [1065, 202] on input "El Barrito, [GEOGRAPHIC_DATA], [GEOGRAPHIC_DATA], [GEOGRAPHIC_DATA]" at bounding box center [1063, 193] width 355 height 33
type input "v"
click at [1153, 204] on input "Comayagua, [GEOGRAPHIC_DATA], [GEOGRAPHIC_DATA]" at bounding box center [1063, 193] width 355 height 33
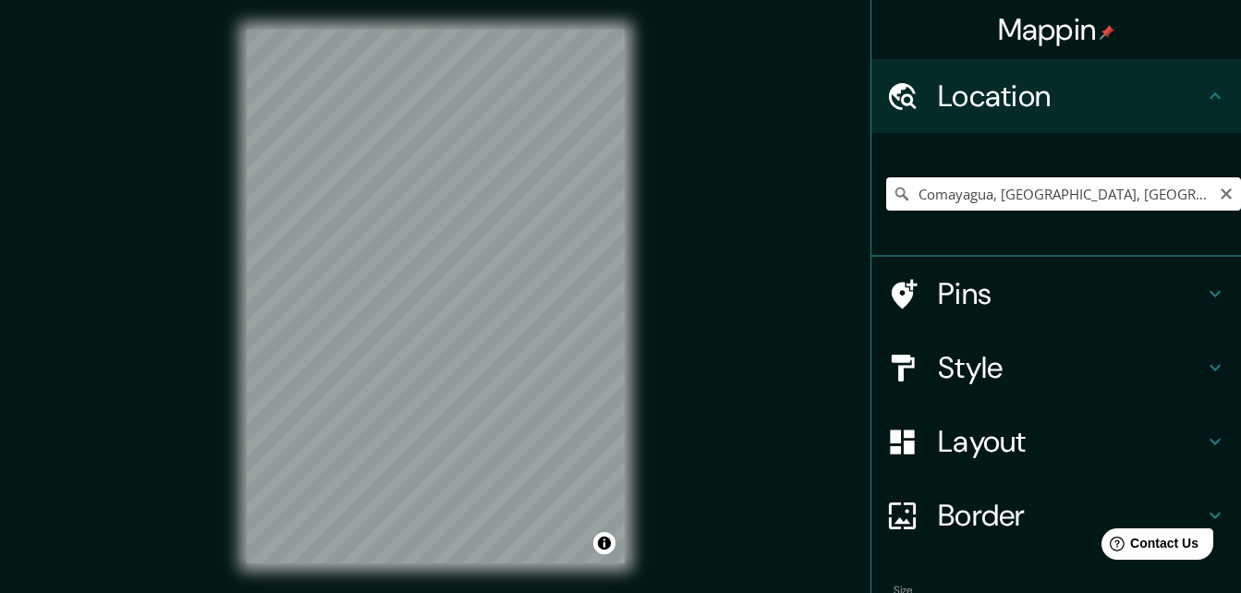
click at [1163, 191] on input "Comayagua, [GEOGRAPHIC_DATA], [GEOGRAPHIC_DATA]" at bounding box center [1063, 193] width 355 height 33
click at [442, 0] on html "Mappin Location [GEOGRAPHIC_DATA][PERSON_NAME][GEOGRAPHIC_DATA], [GEOGRAPHIC_DA…" at bounding box center [620, 296] width 1241 height 593
drag, startPoint x: 1088, startPoint y: 201, endPoint x: 865, endPoint y: 189, distance: 223.0
click at [871, 189] on div "Barrio S[PERSON_NAME][GEOGRAPHIC_DATA], [GEOGRAPHIC_DATA], [GEOGRAPHIC_DATA]" at bounding box center [1056, 195] width 370 height 124
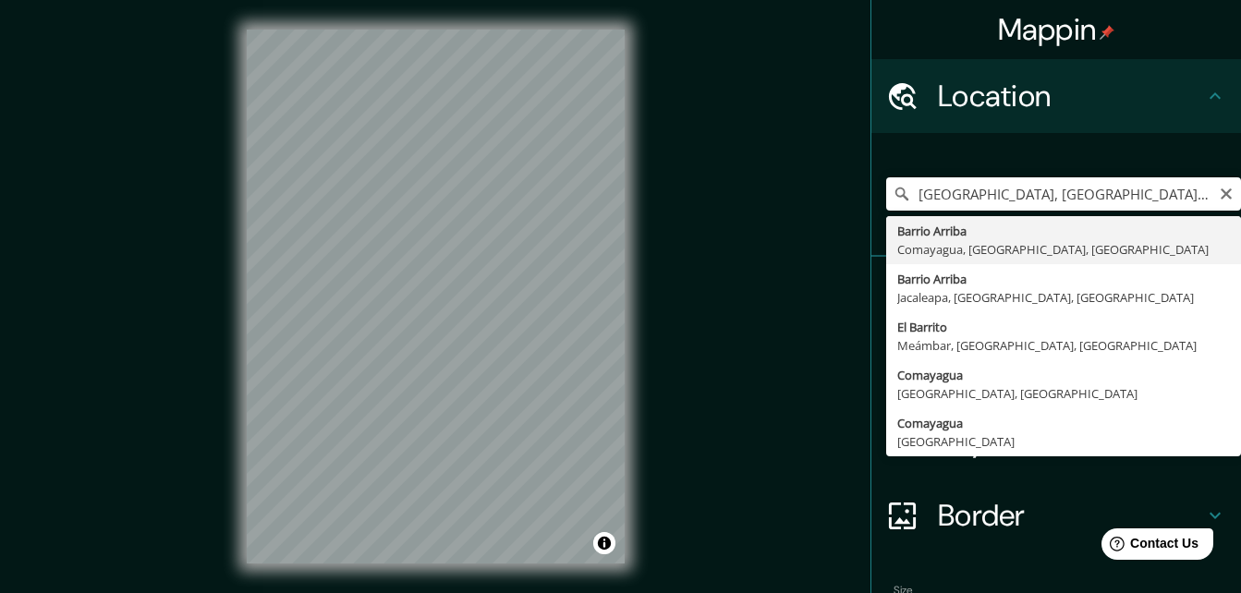
type input "[GEOGRAPHIC_DATA], [GEOGRAPHIC_DATA], [GEOGRAPHIC_DATA], [GEOGRAPHIC_DATA]"
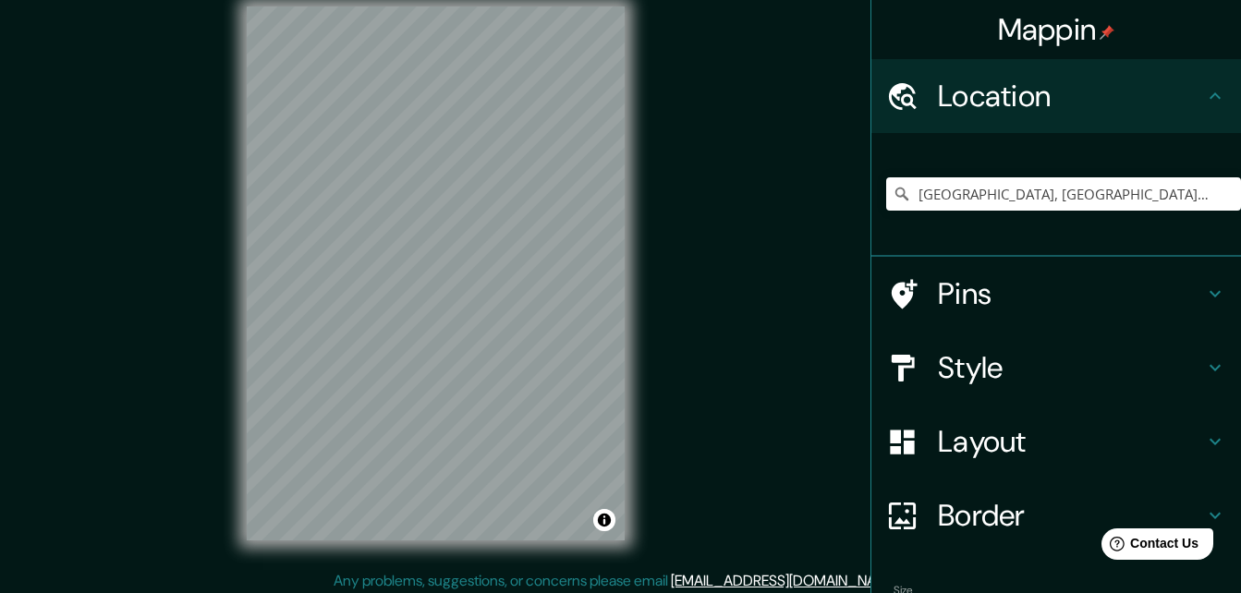
scroll to position [30, 0]
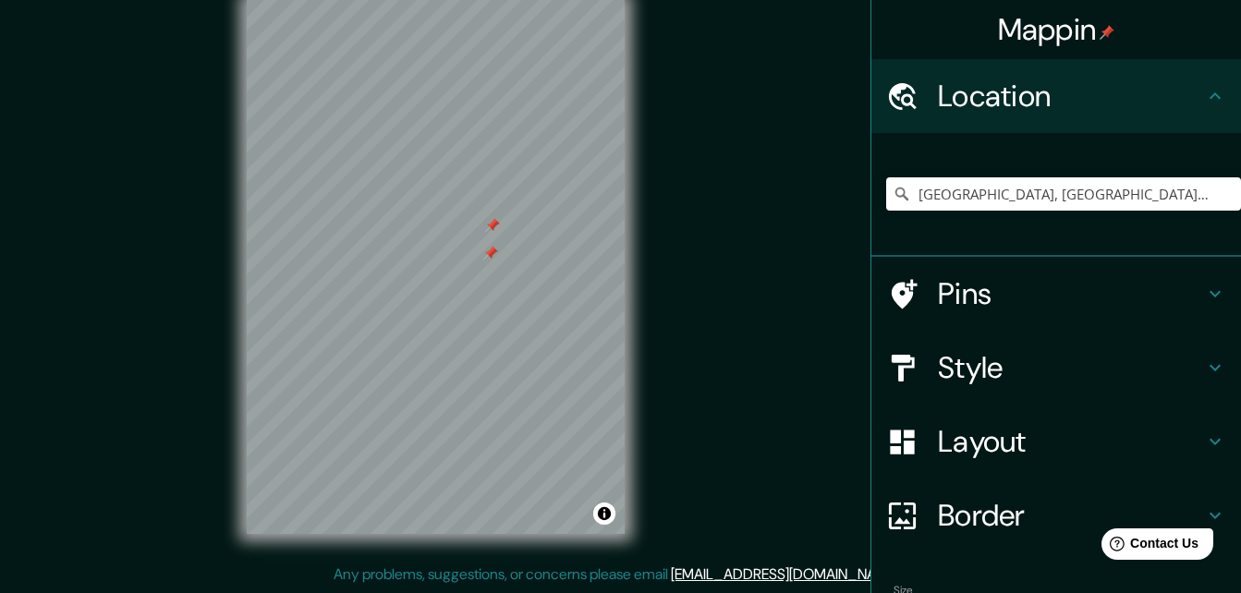
click at [487, 227] on div at bounding box center [492, 225] width 15 height 15
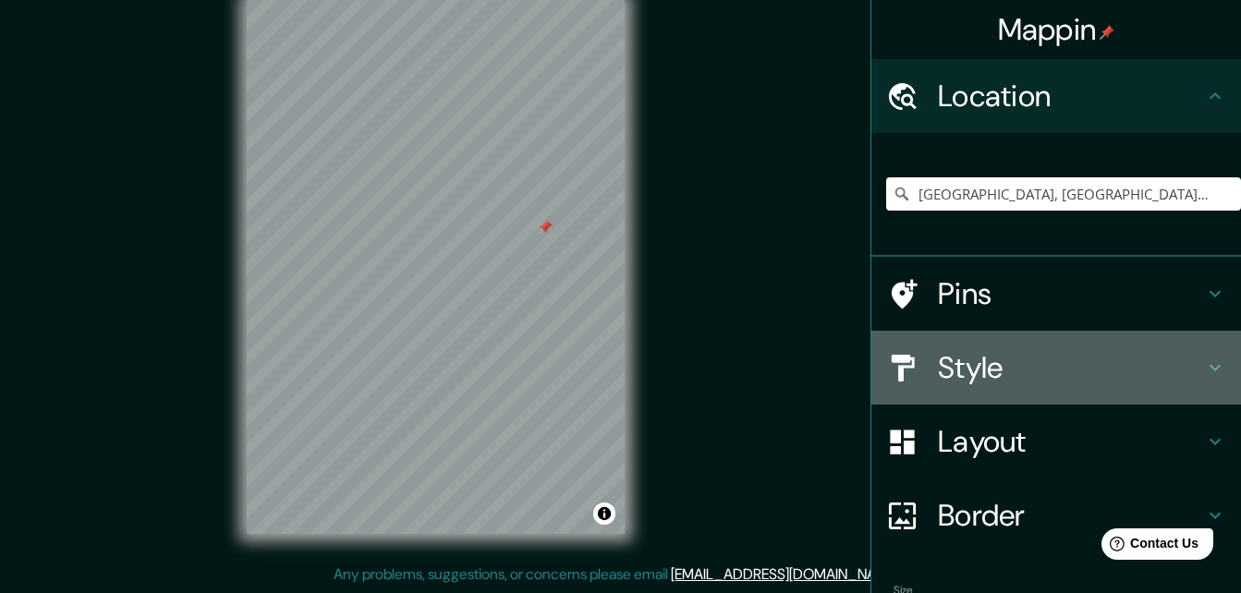
click at [938, 364] on h4 "Style" at bounding box center [1071, 367] width 266 height 37
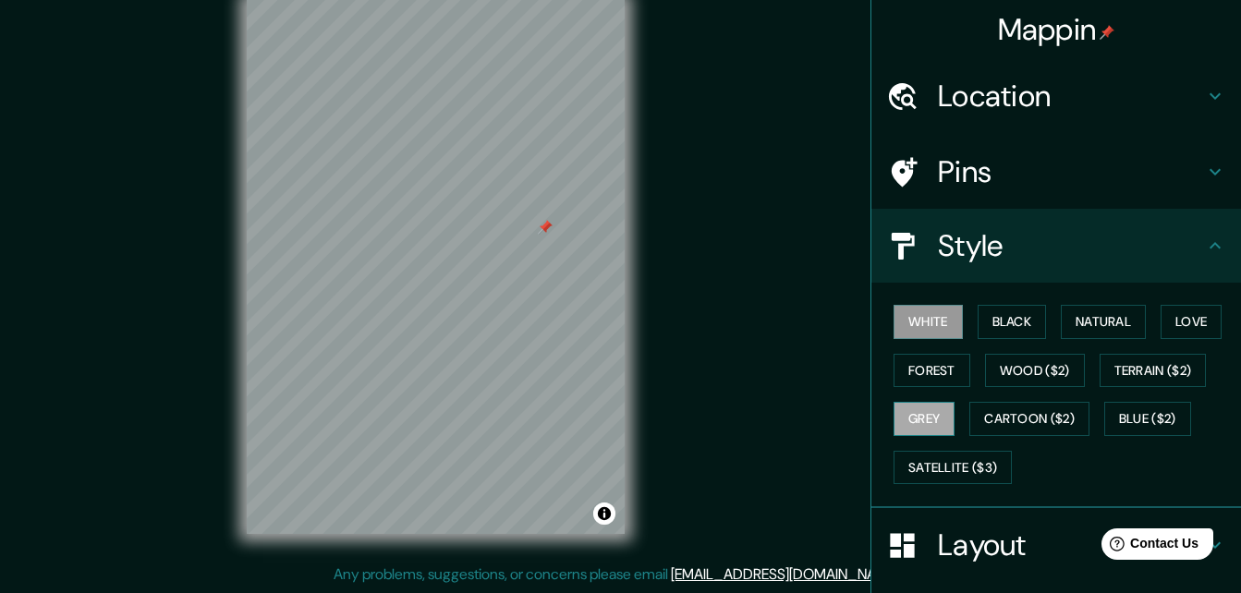
click at [915, 409] on button "Grey" at bounding box center [924, 419] width 61 height 34
